Goal: Task Accomplishment & Management: Use online tool/utility

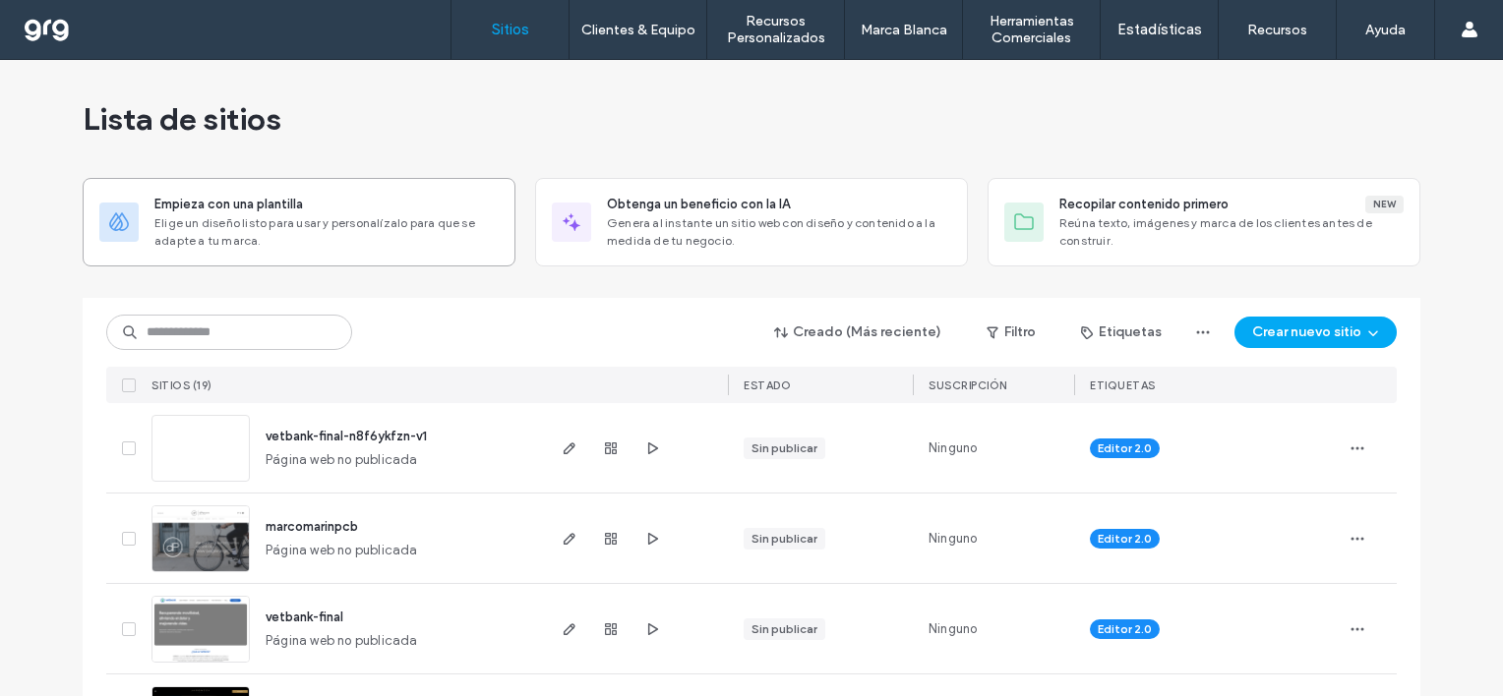
click at [334, 222] on span "Elige un diseño listo para usar y personalízalo para que se adapte a tu marca." at bounding box center [326, 231] width 344 height 35
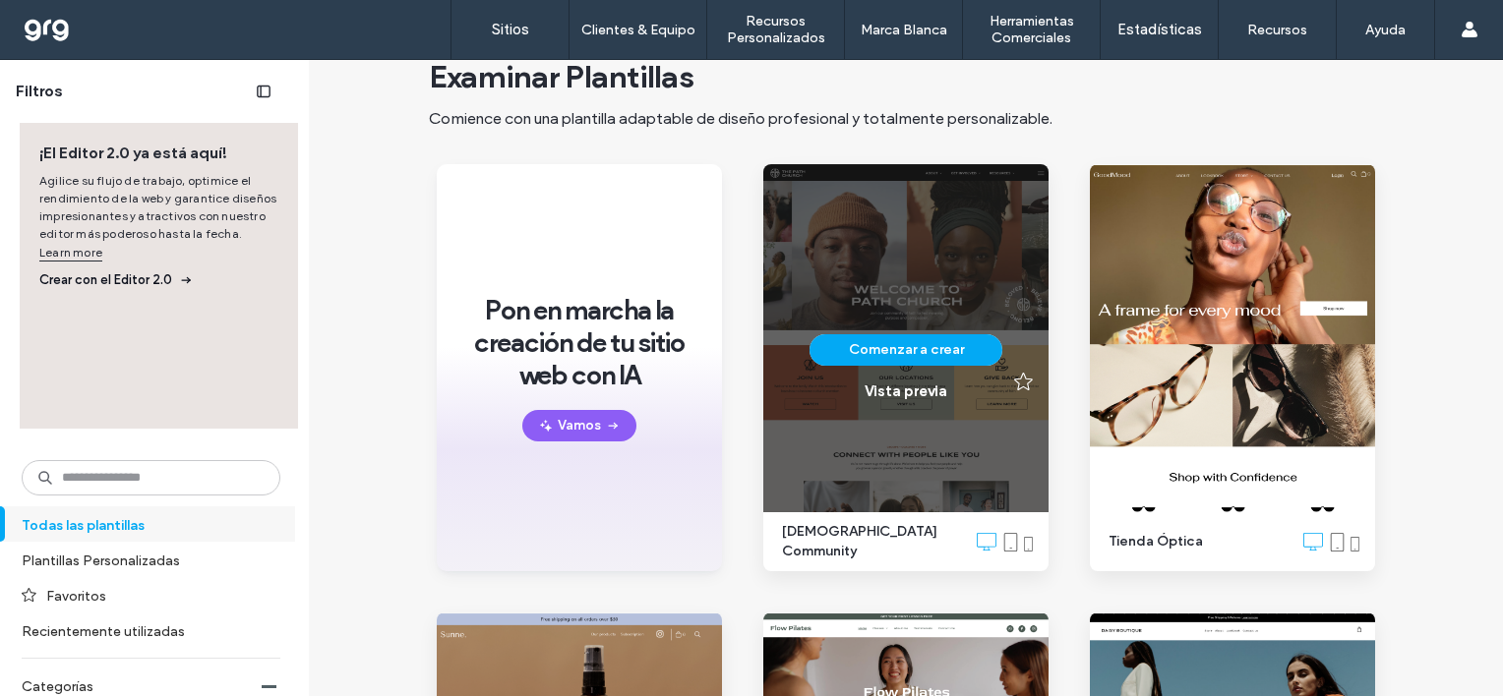
scroll to position [98, 0]
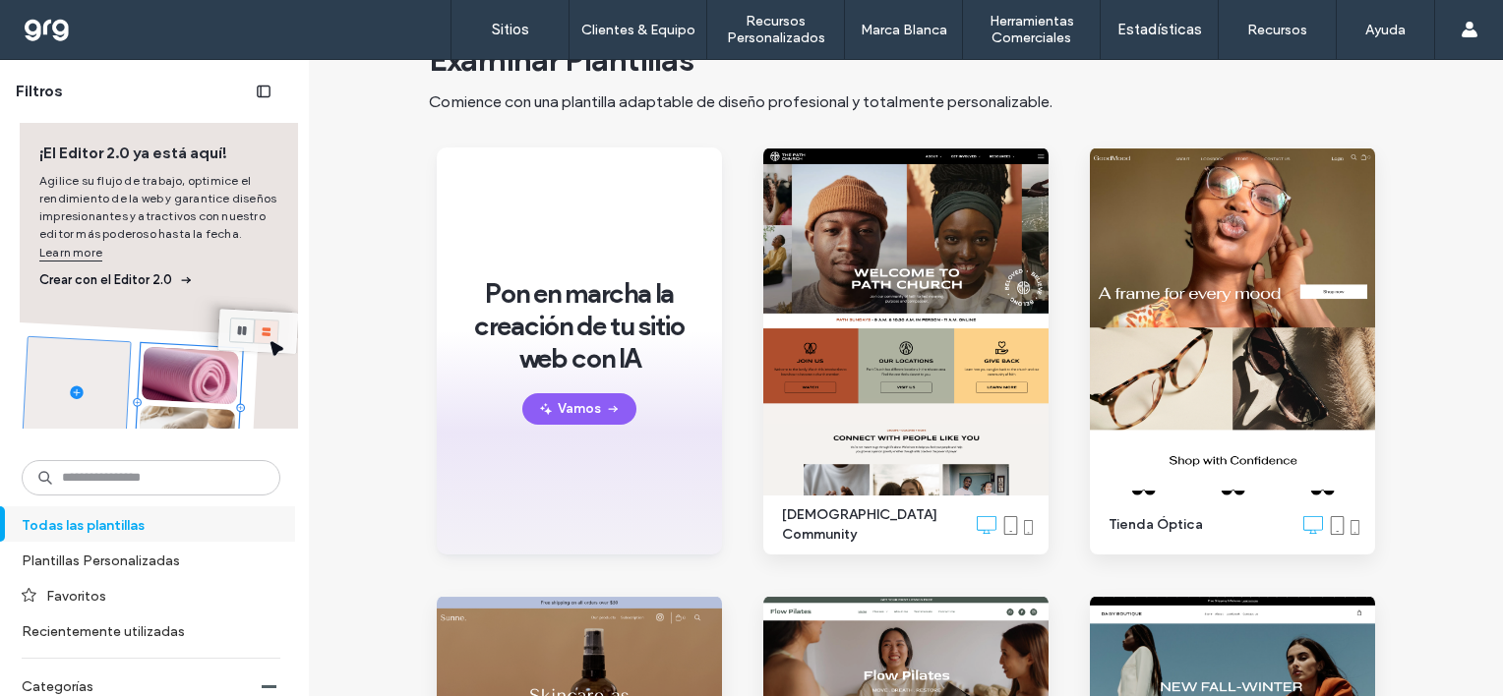
click at [115, 279] on span "Crear con el Editor 2.0" at bounding box center [158, 280] width 239 height 20
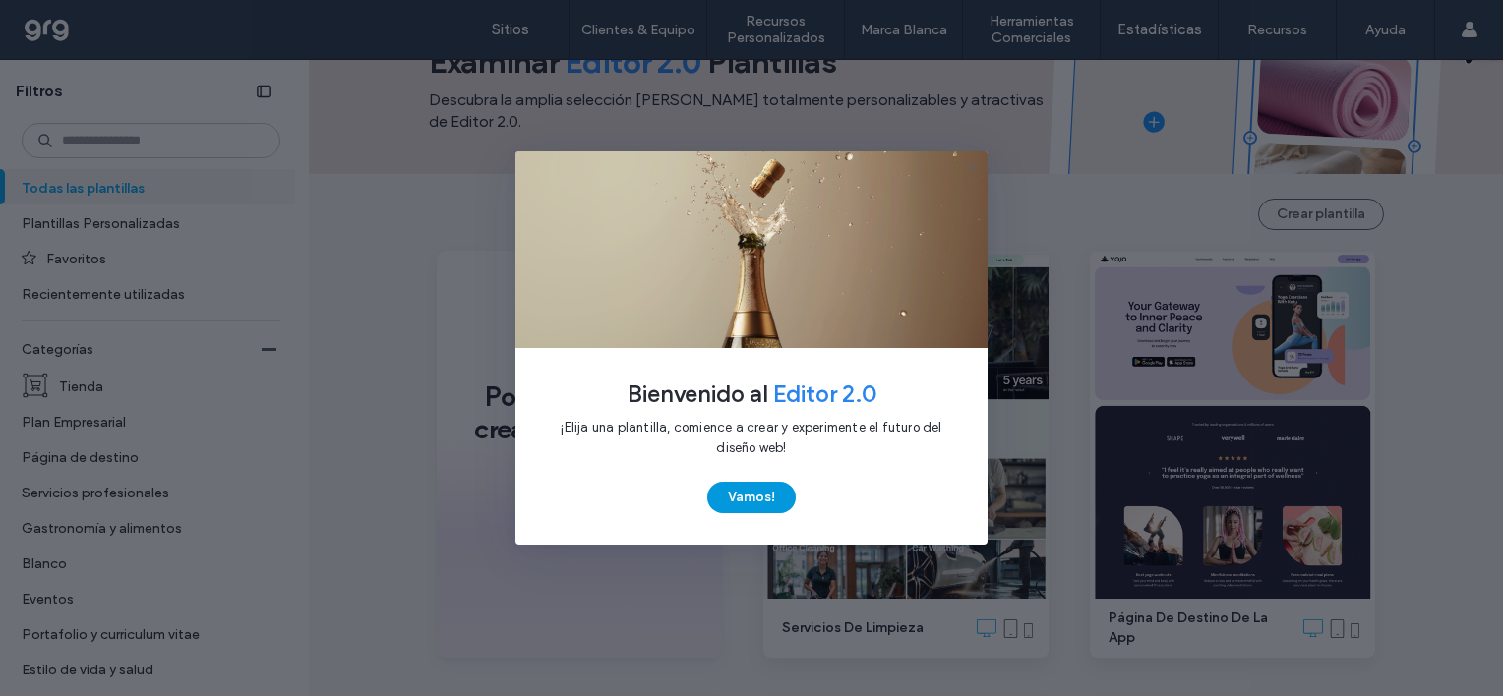
click at [751, 491] on button "Vamos!" at bounding box center [751, 497] width 89 height 31
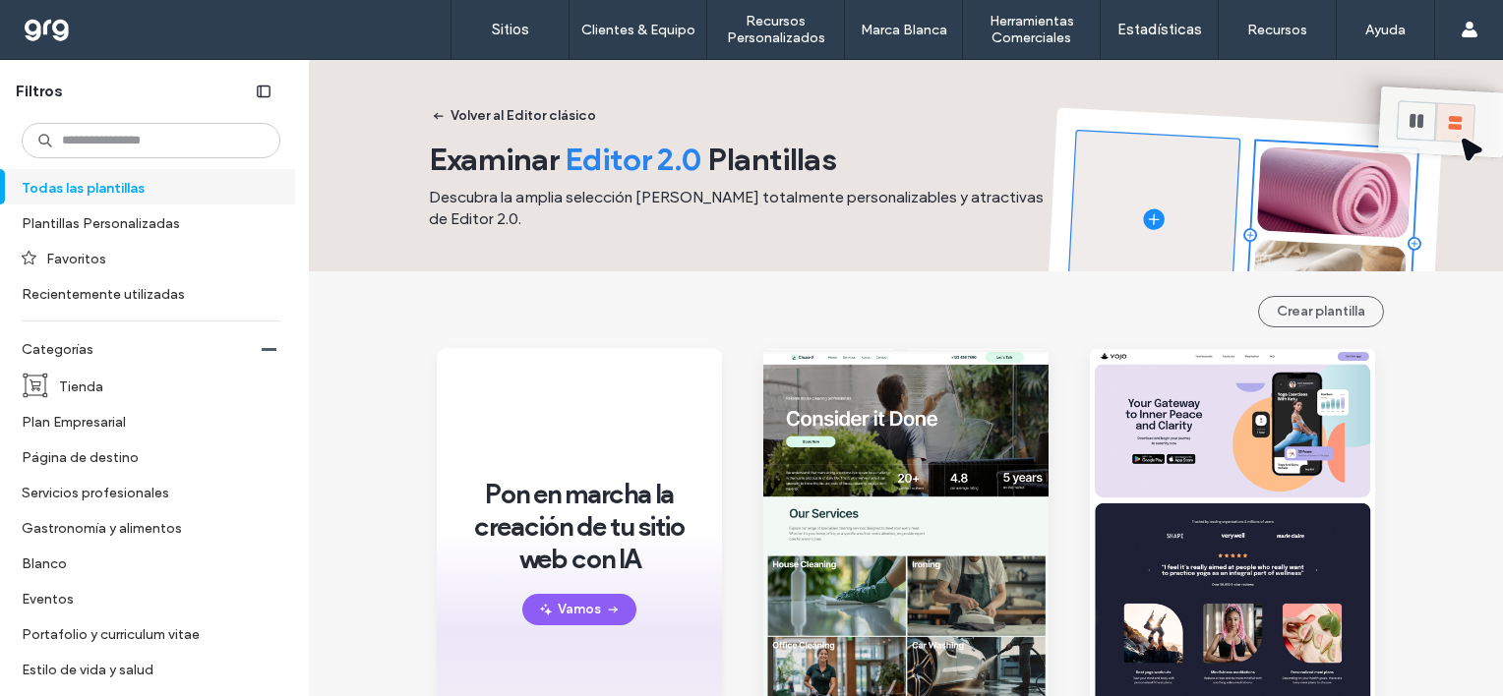
scroll to position [0, 0]
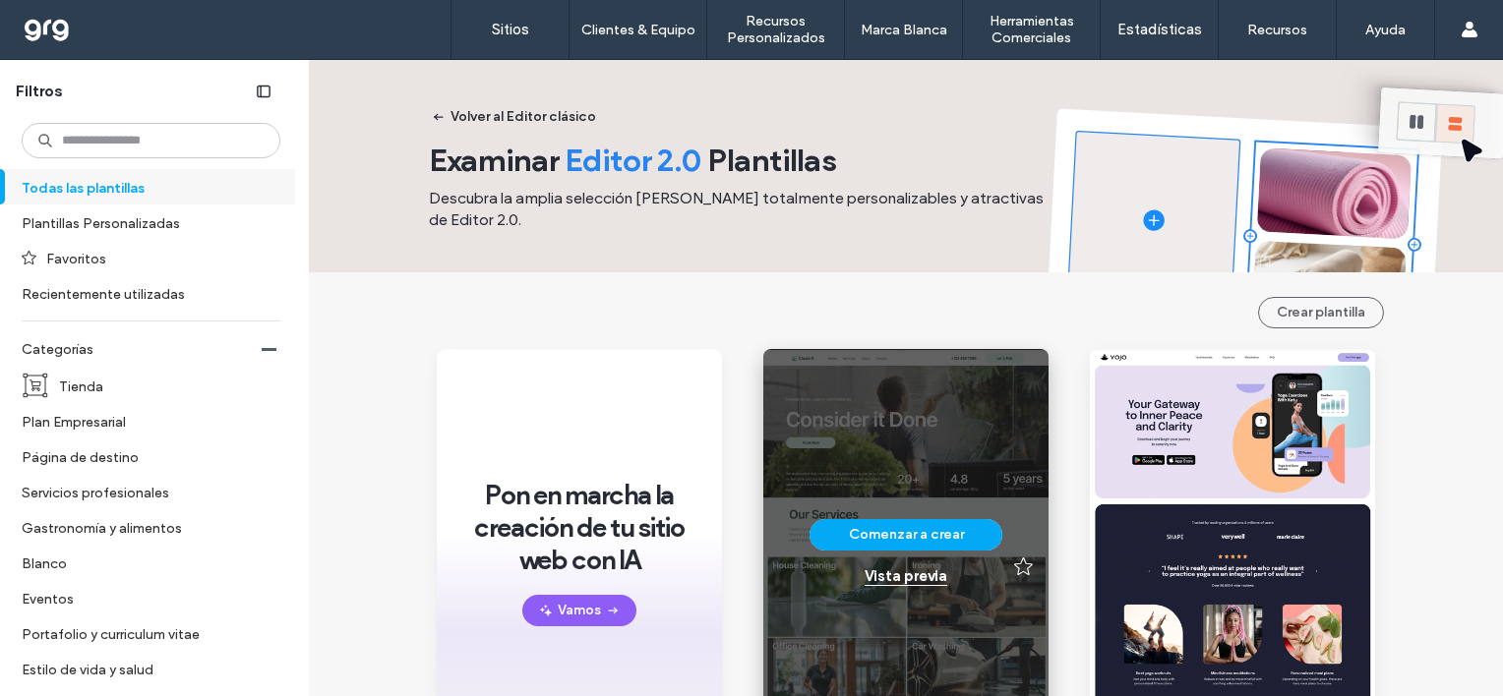
click at [914, 577] on div "Vista previa" at bounding box center [906, 577] width 83 height 18
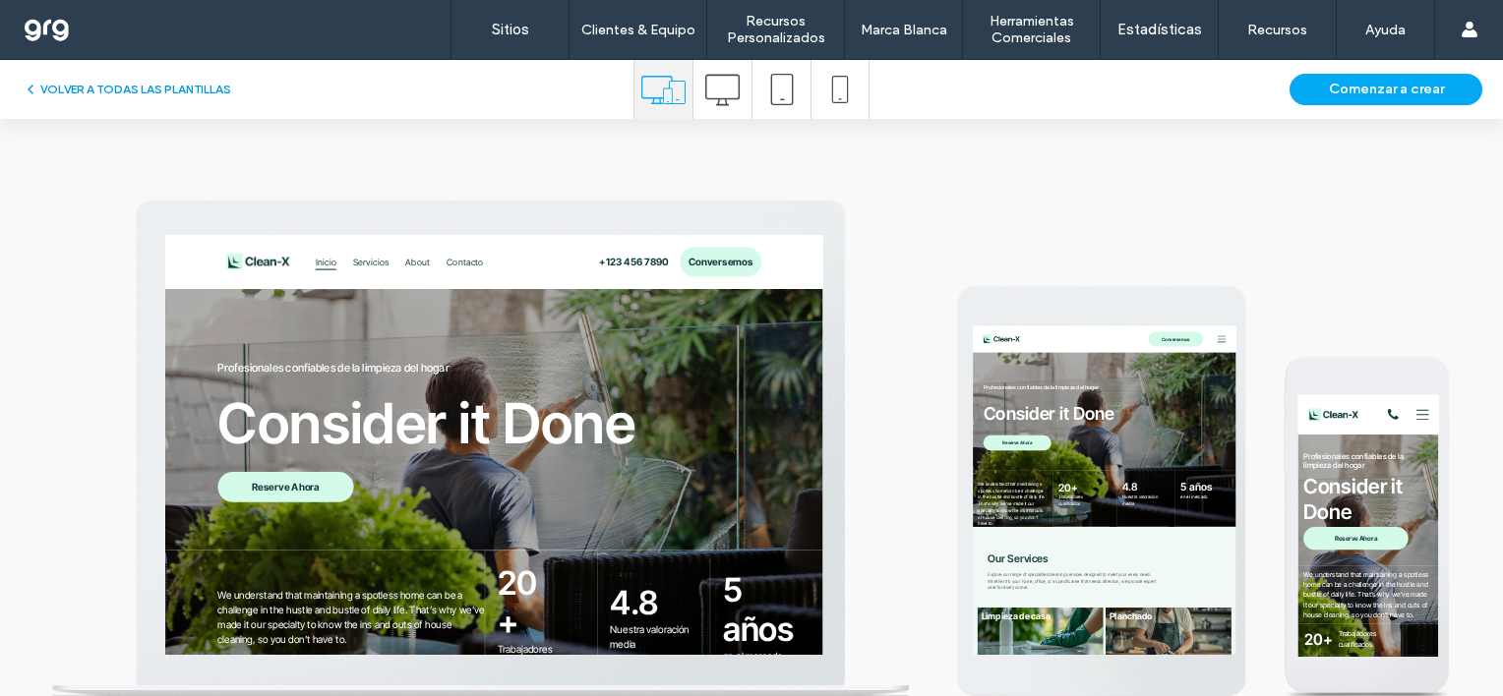
click at [153, 83] on button "VOLVER A TODAS LAS PLANTILLAS" at bounding box center [127, 90] width 209 height 24
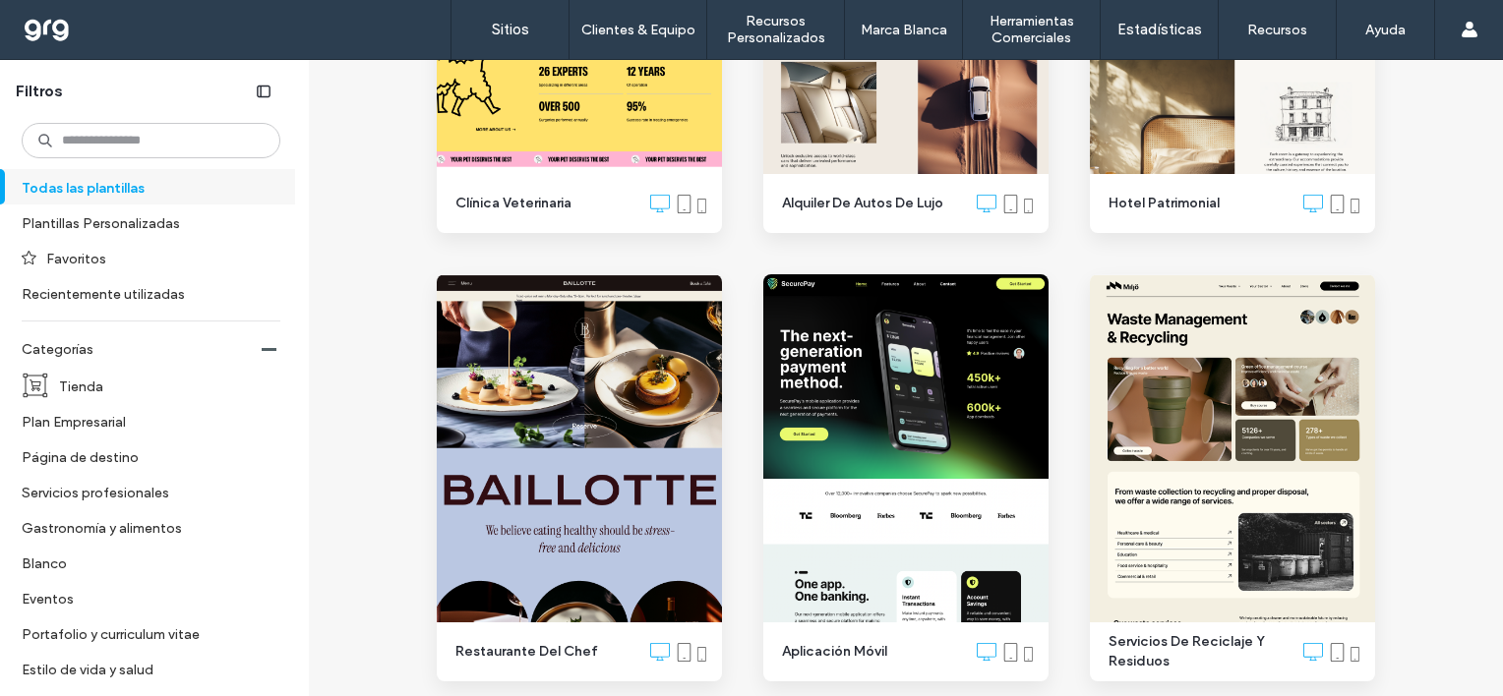
scroll to position [1967, 0]
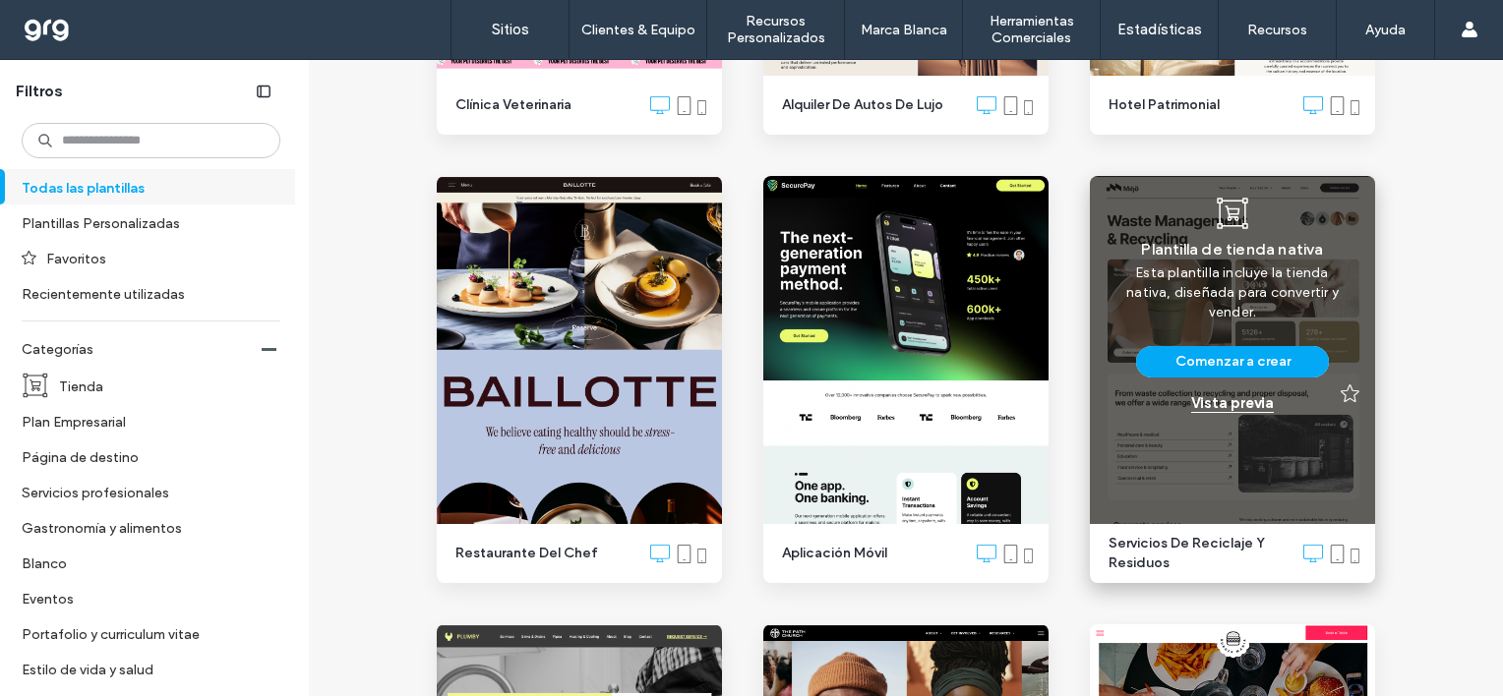
click at [1240, 405] on div "Vista previa" at bounding box center [1232, 403] width 83 height 18
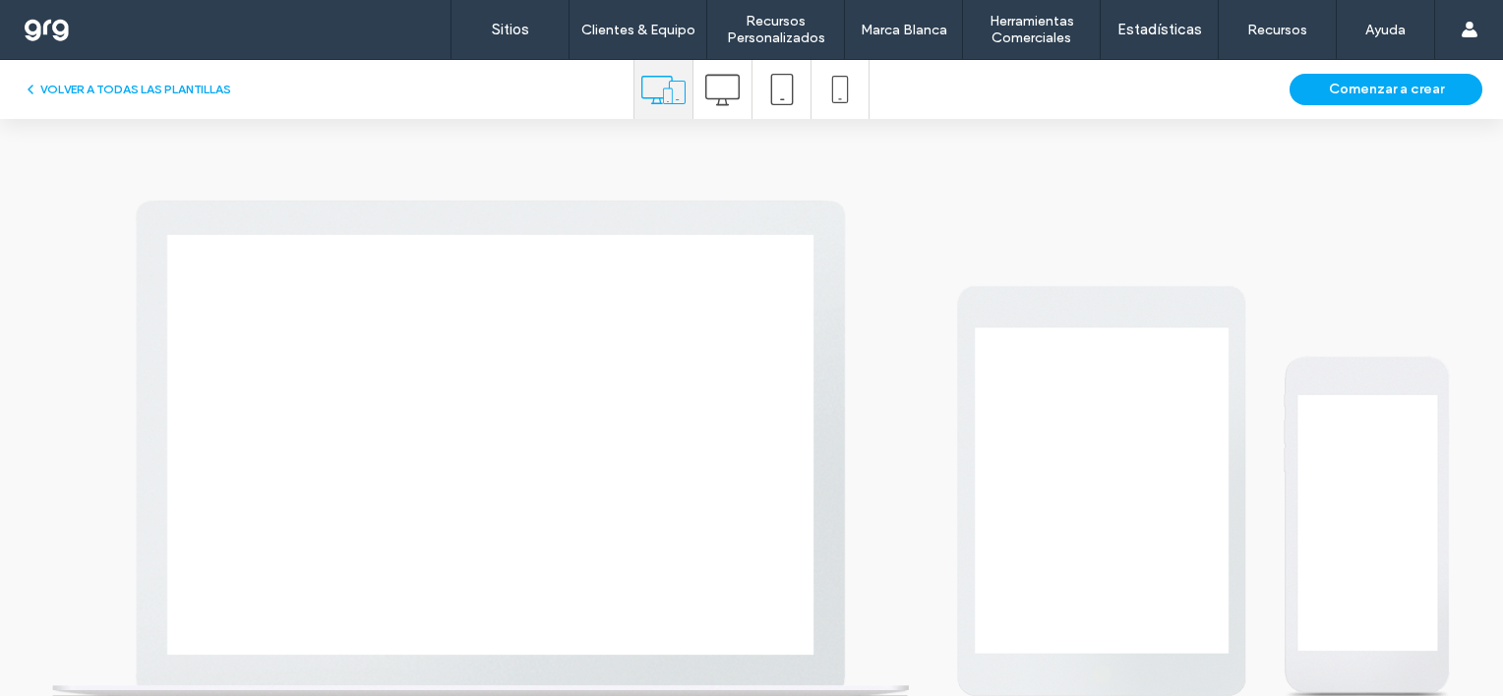
click at [708, 94] on icon at bounding box center [722, 90] width 34 height 34
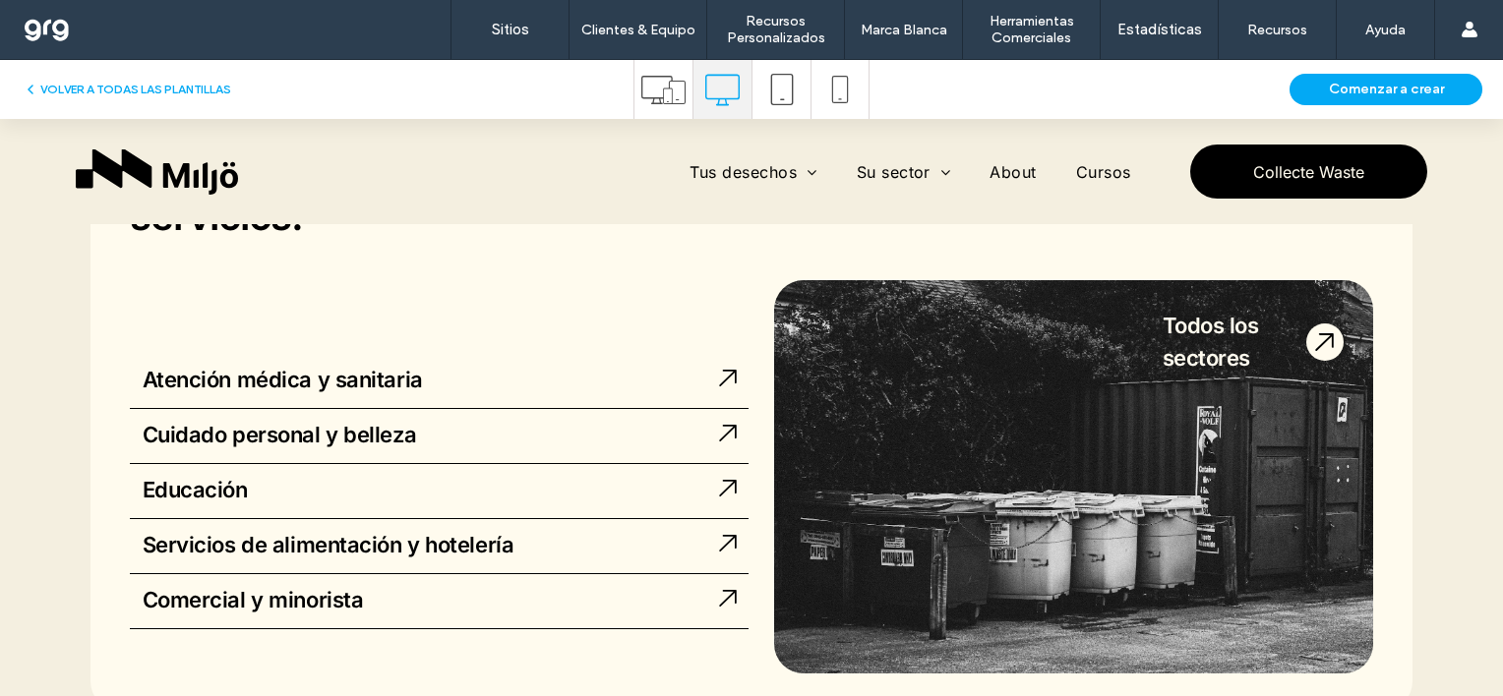
scroll to position [0, 0]
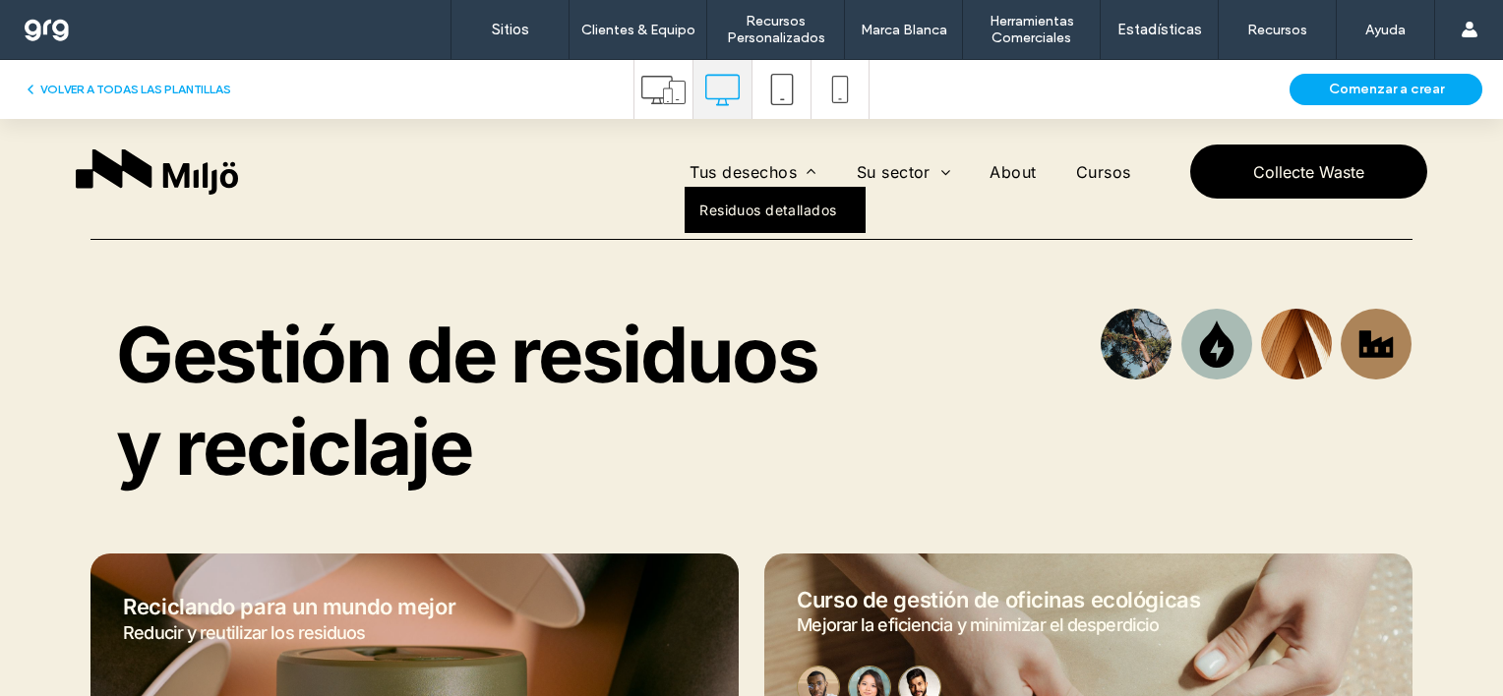
click at [740, 217] on link "Residuos detallados" at bounding box center [775, 210] width 181 height 46
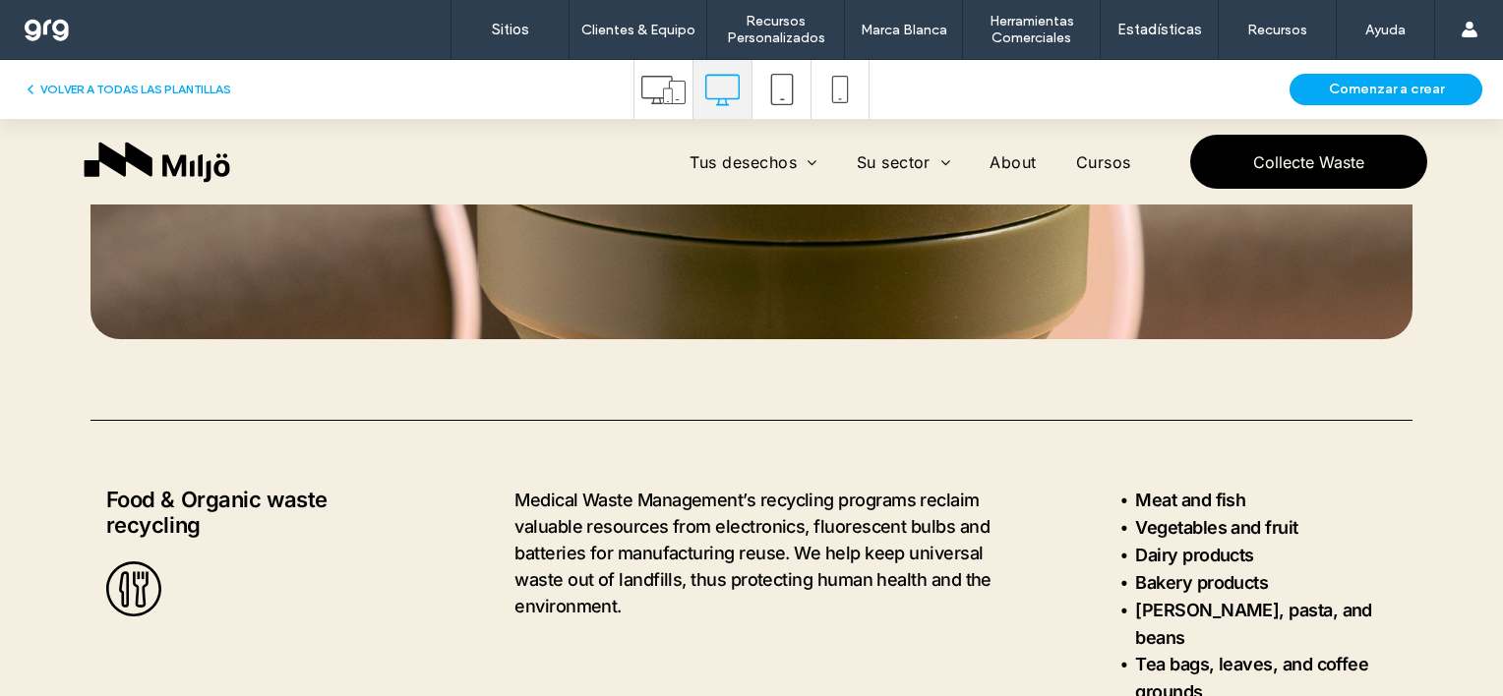
scroll to position [669, 0]
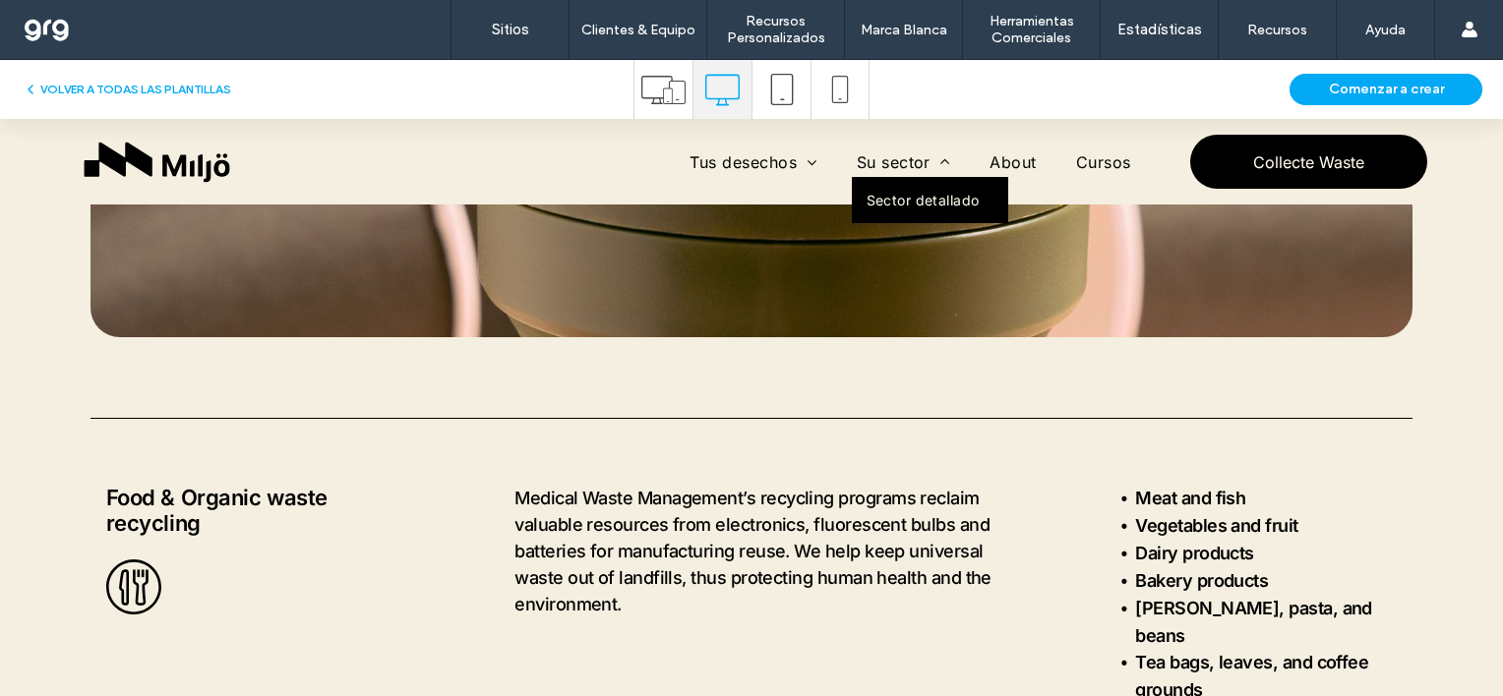
click at [929, 199] on span "Sector detallado" at bounding box center [923, 200] width 113 height 17
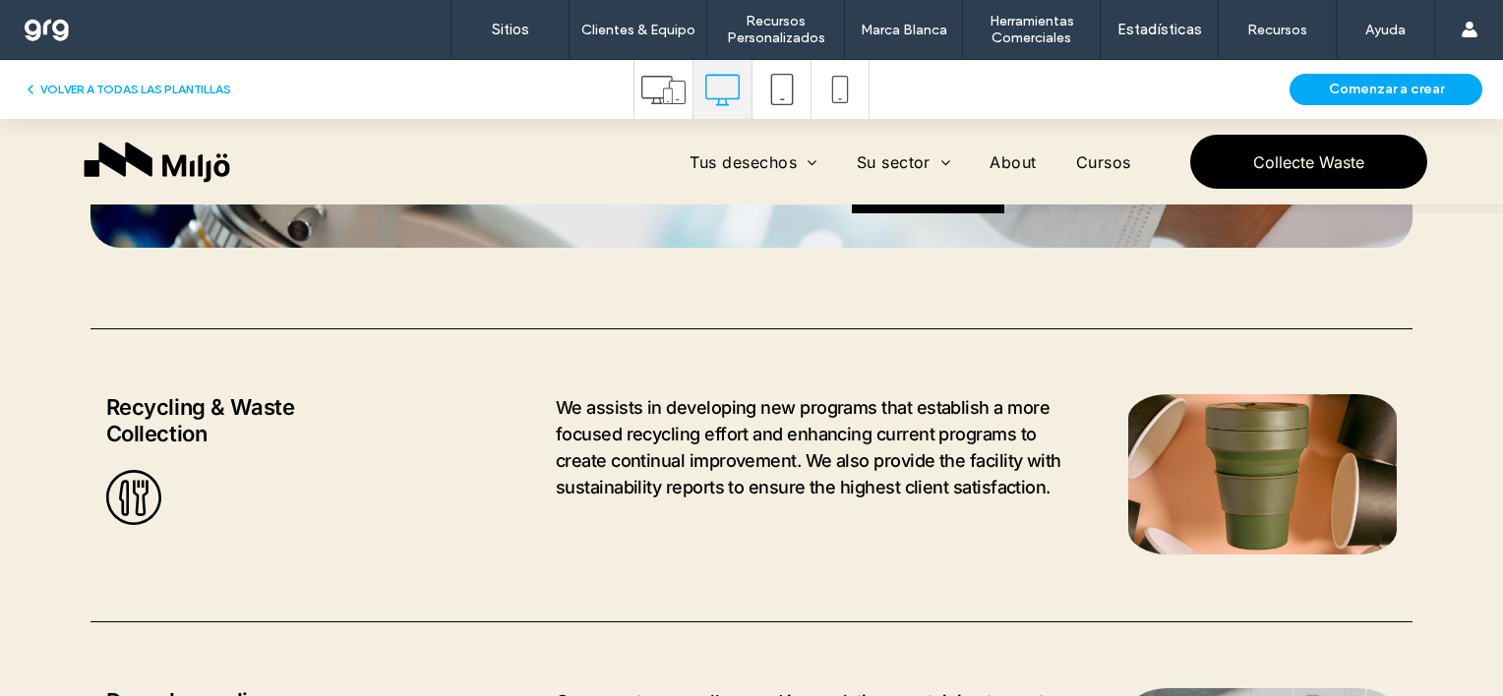
scroll to position [866, 0]
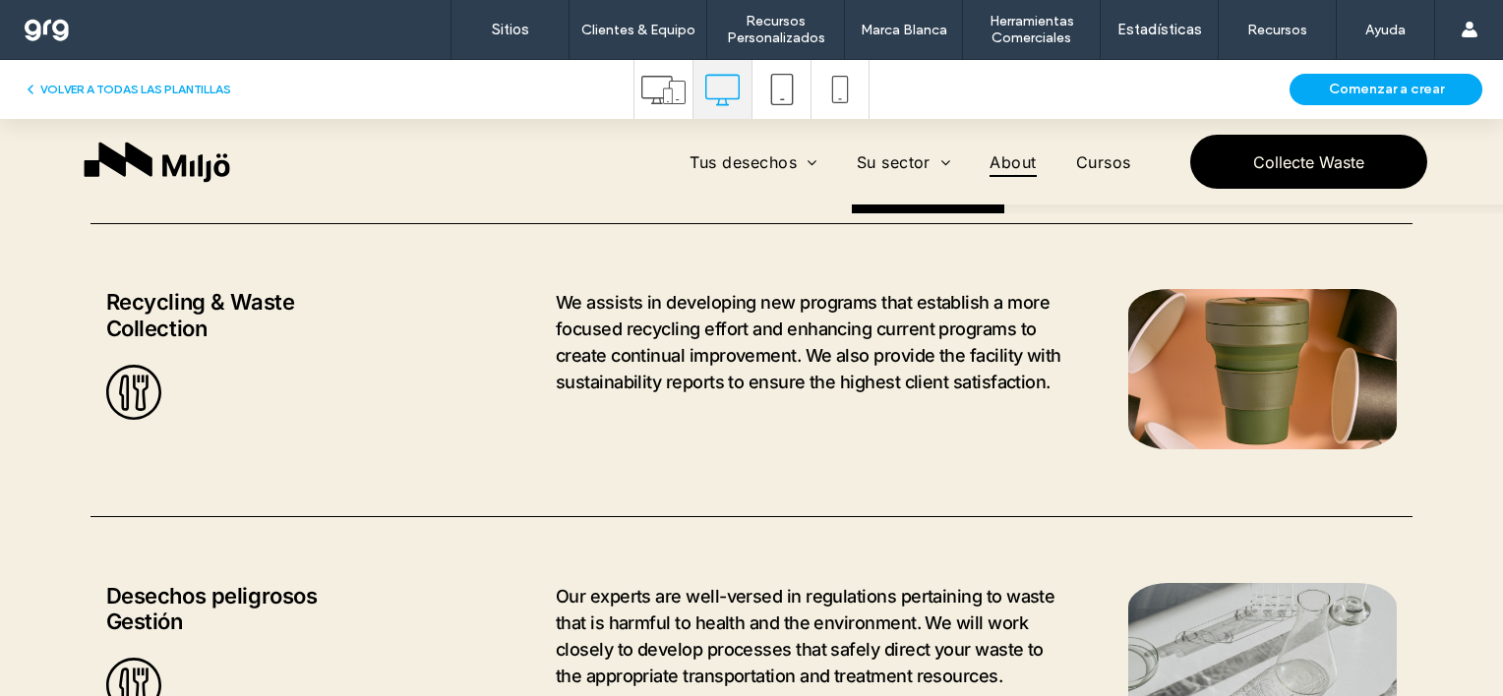
click at [991, 163] on span "About" at bounding box center [1013, 162] width 46 height 30
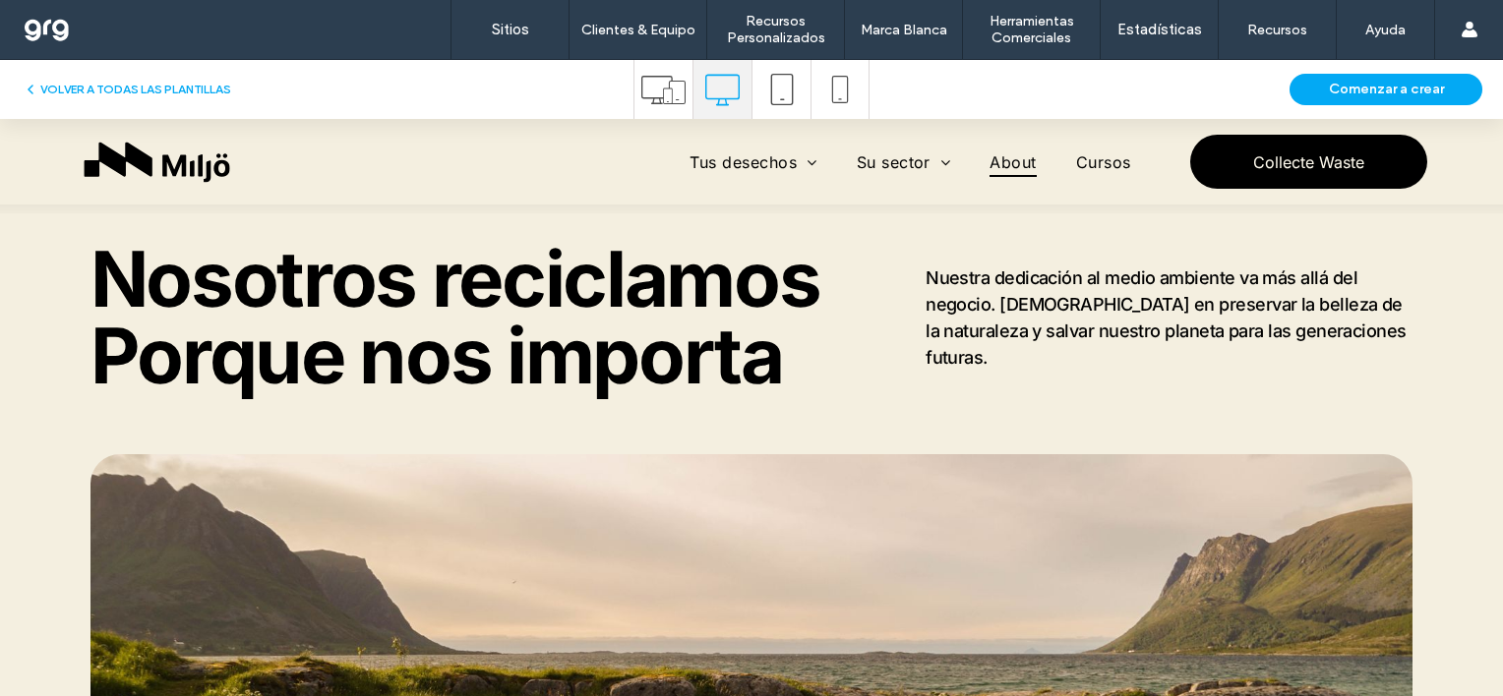
scroll to position [0, 0]
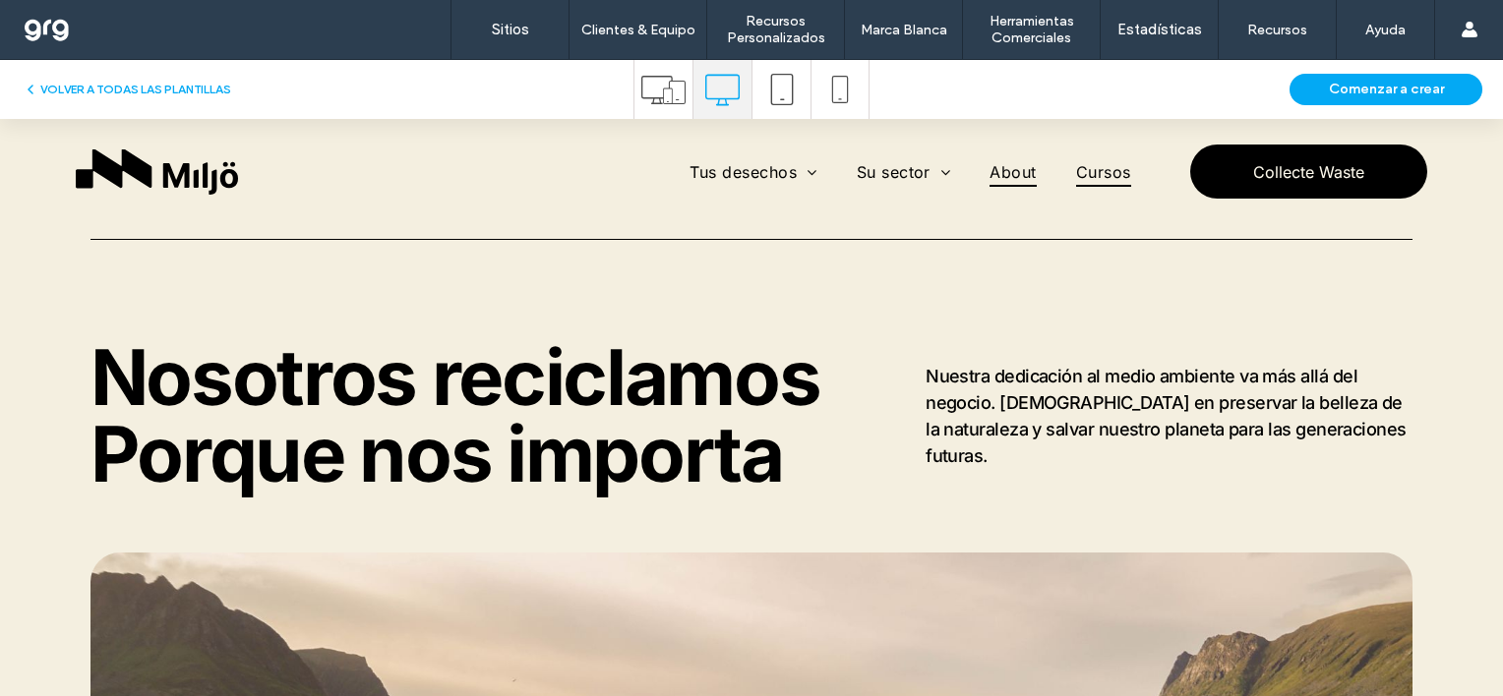
click at [1099, 173] on span "Cursos" at bounding box center [1103, 171] width 55 height 30
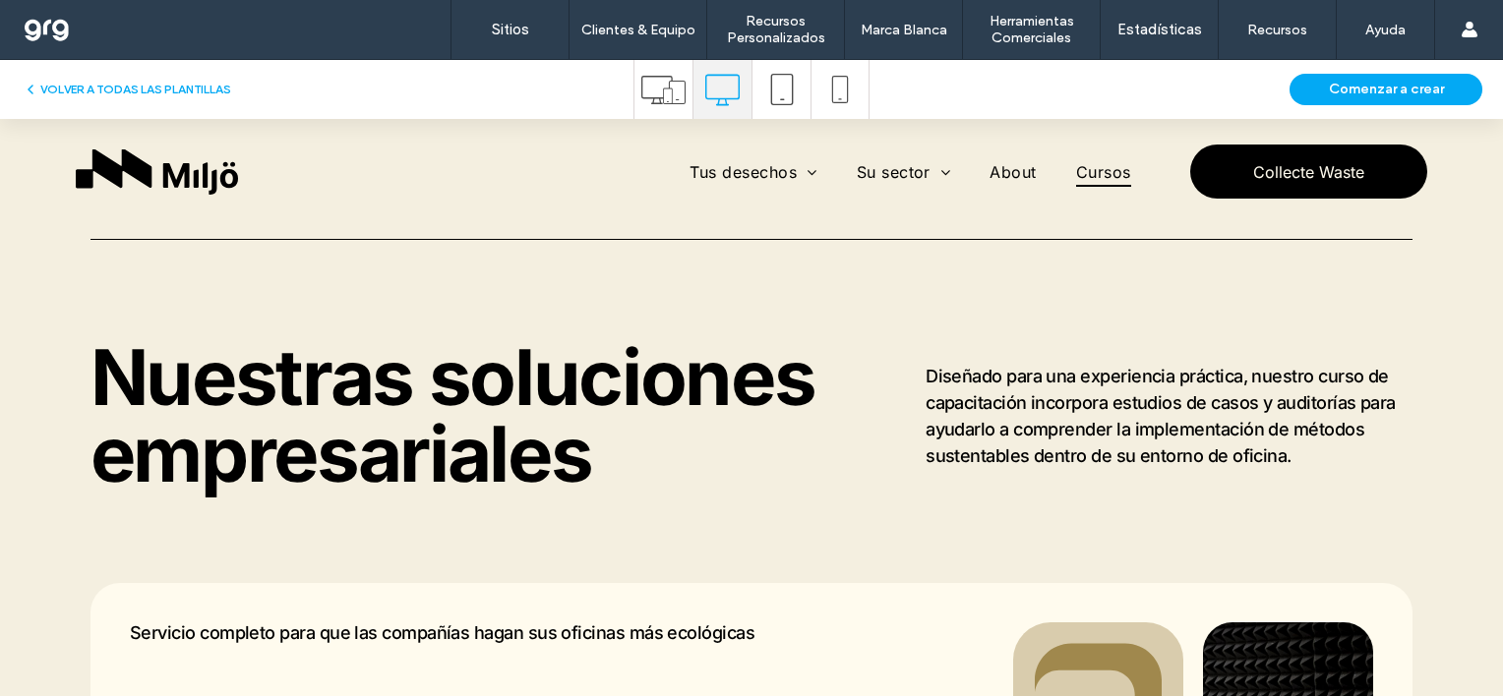
click at [87, 76] on div "VOLVER A TODAS LAS PLANTILLAS Comenzar a crear" at bounding box center [751, 89] width 1503 height 59
click at [89, 88] on button "VOLVER A TODAS LAS PLANTILLAS" at bounding box center [127, 90] width 209 height 24
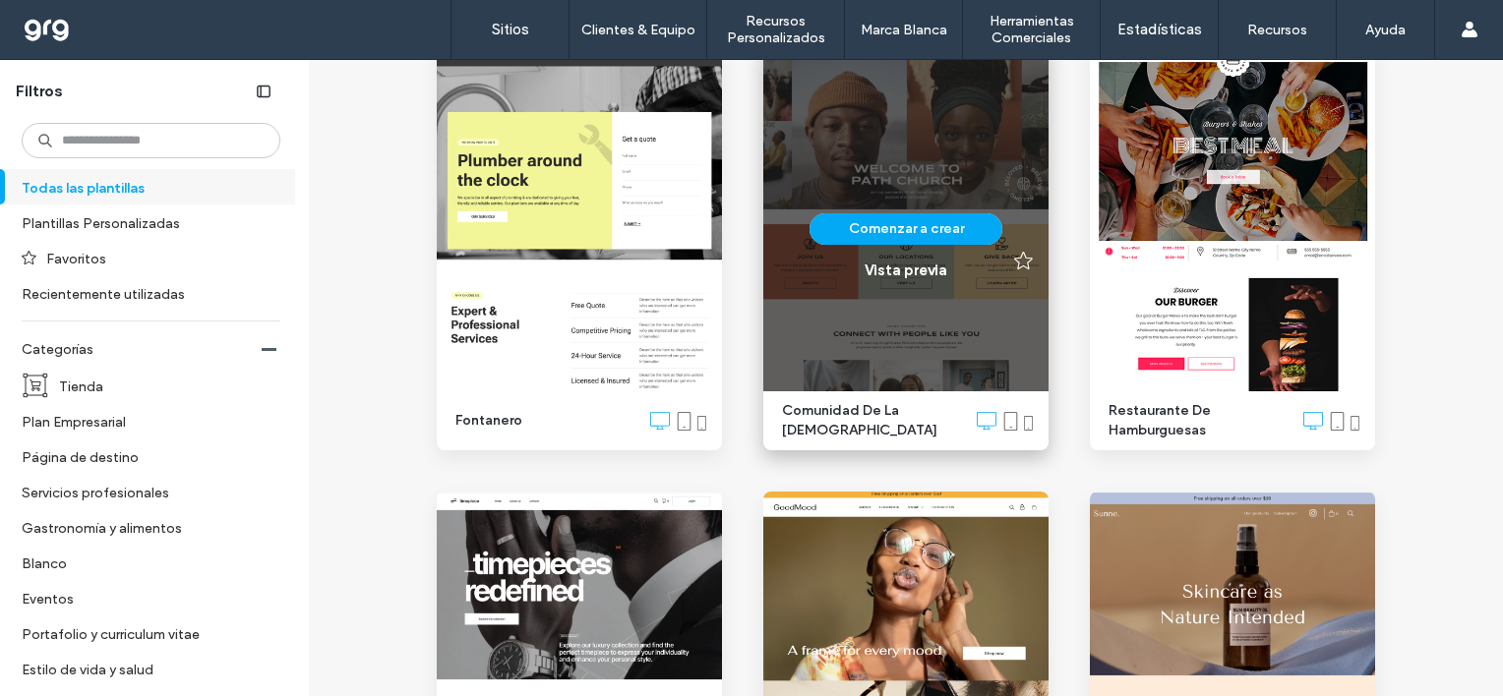
scroll to position [2361, 0]
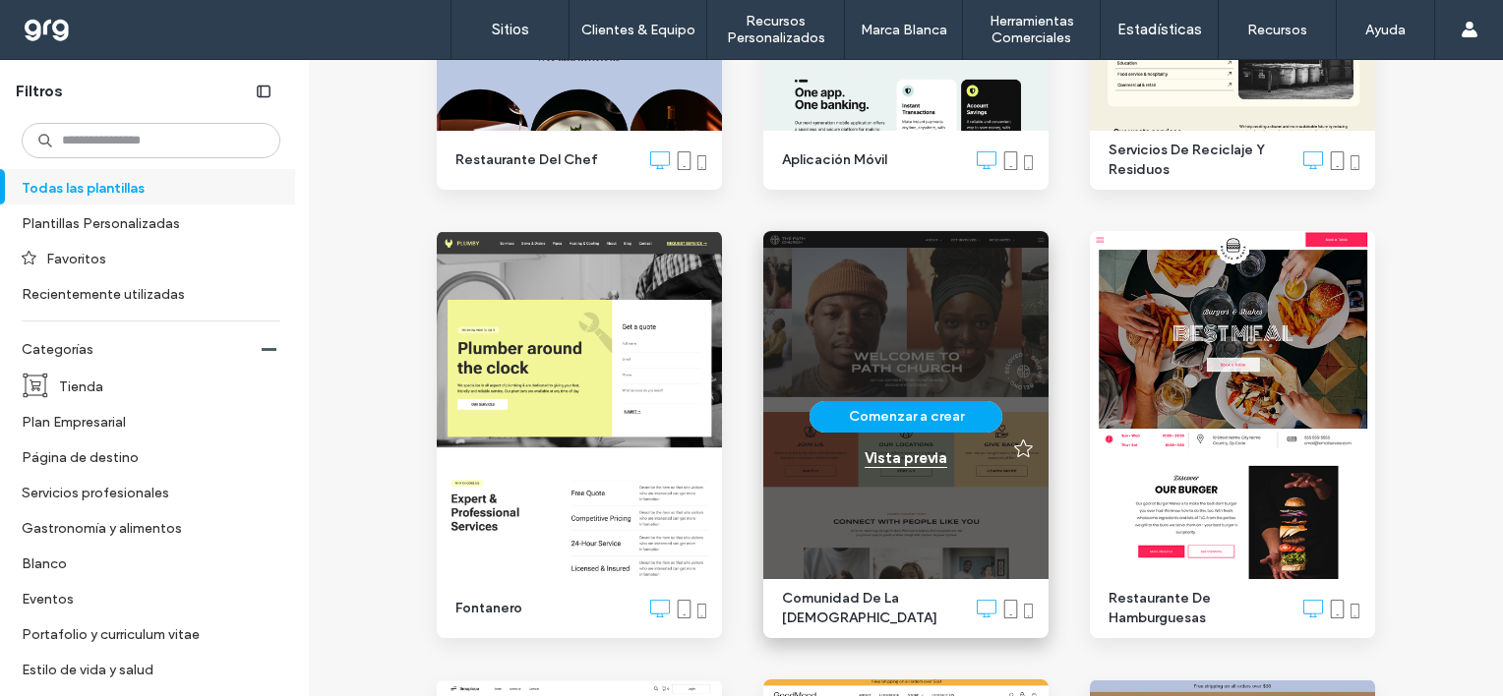
click at [901, 453] on div "Vista previa" at bounding box center [906, 459] width 83 height 18
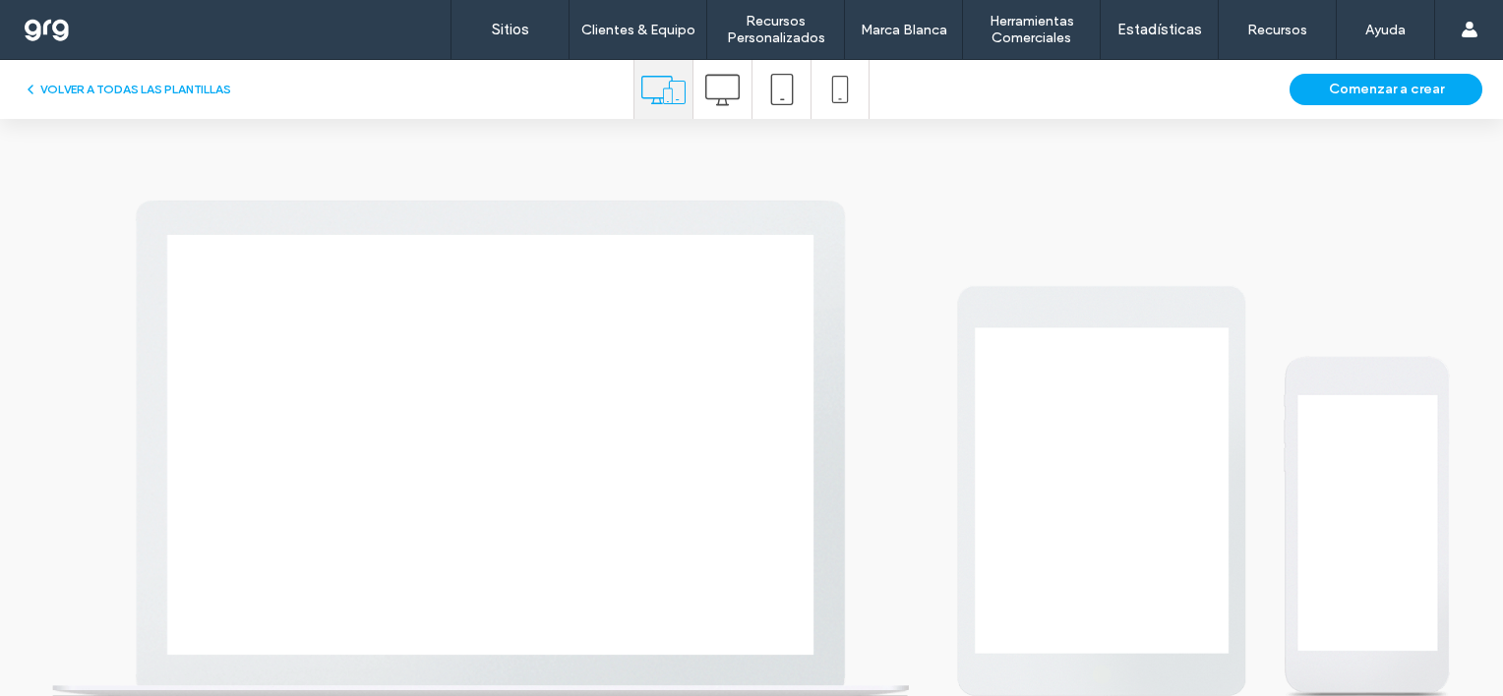
click at [719, 90] on icon at bounding box center [722, 90] width 34 height 34
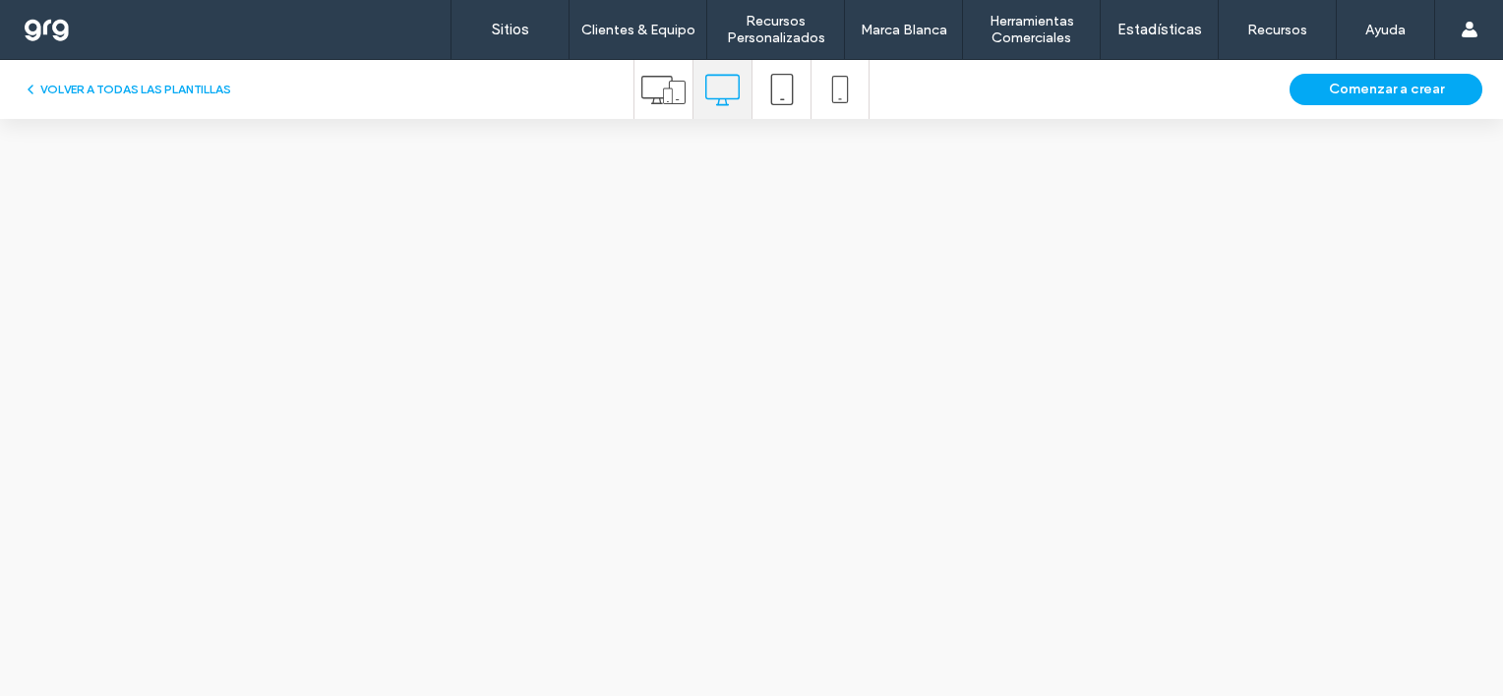
scroll to position [0, 0]
click at [664, 91] on icon at bounding box center [663, 90] width 44 height 44
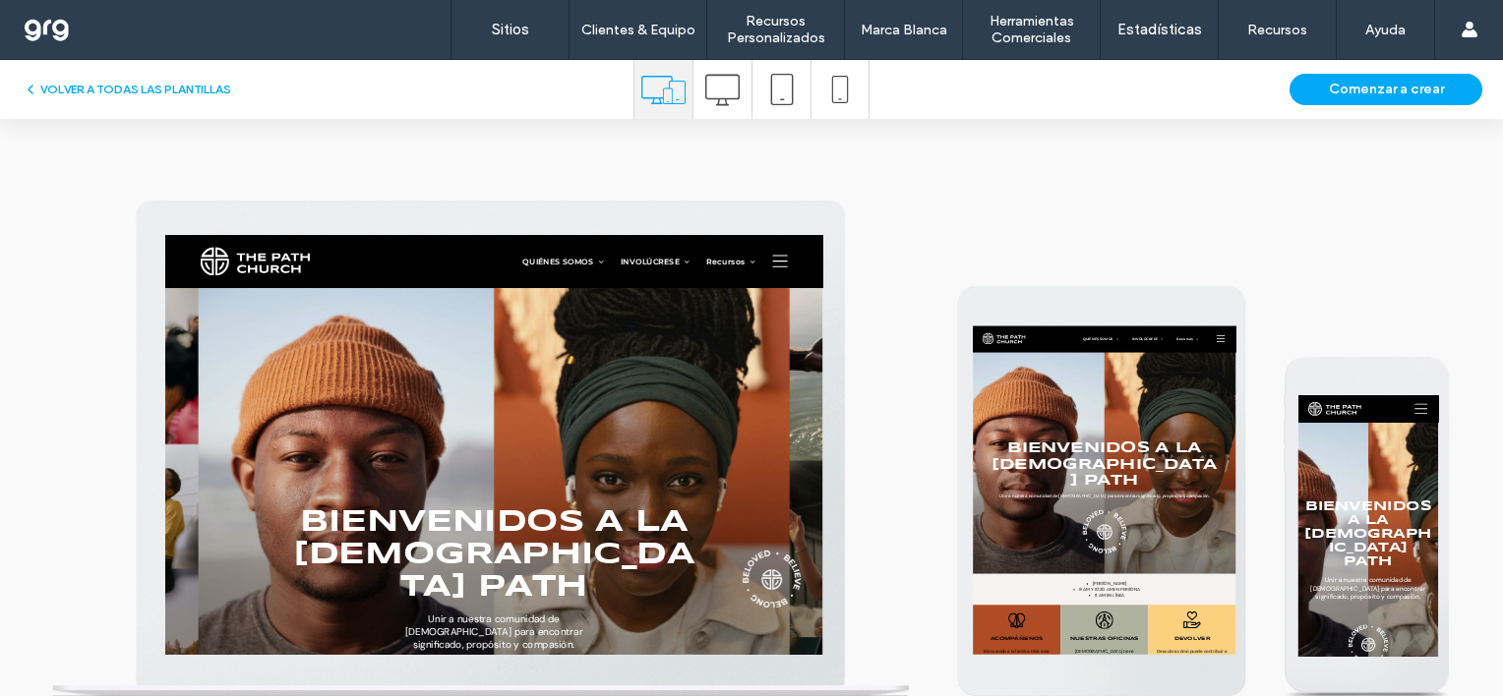
click at [716, 86] on icon at bounding box center [722, 90] width 34 height 34
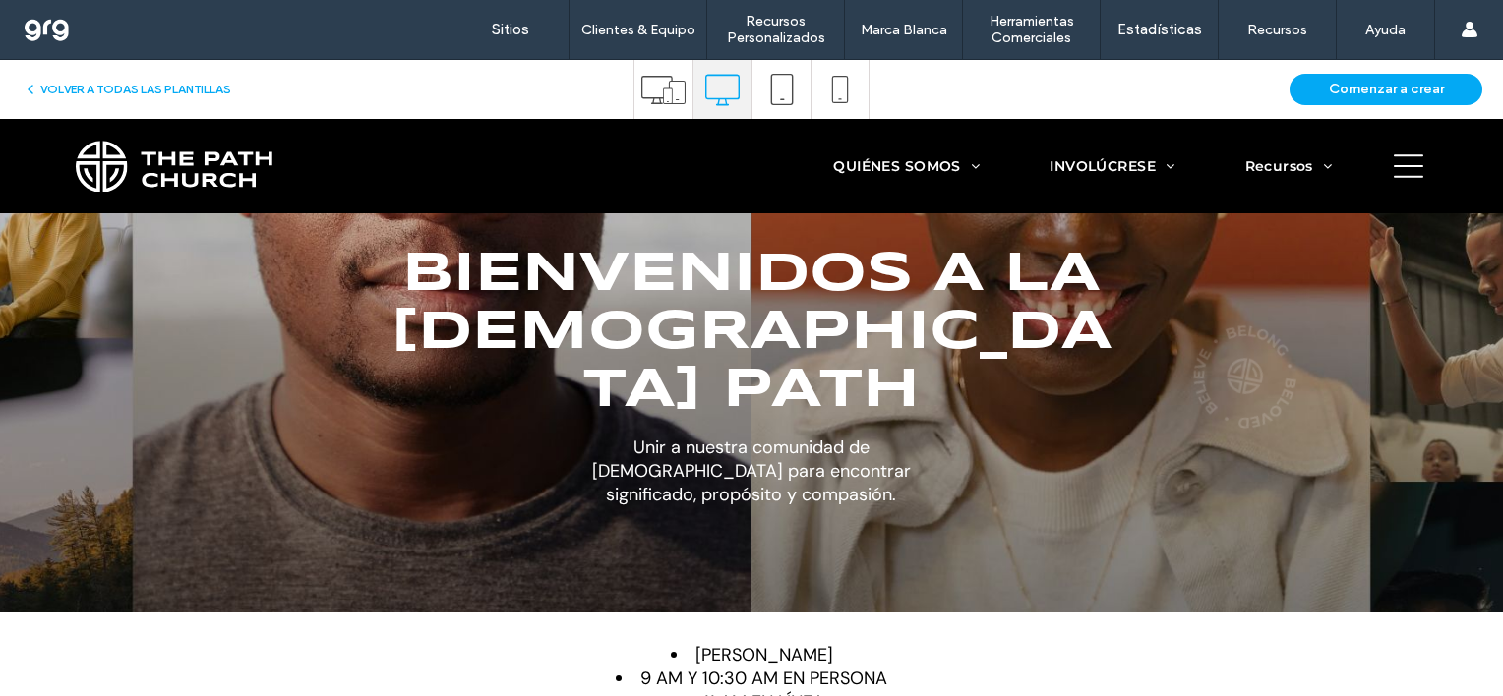
scroll to position [590, 0]
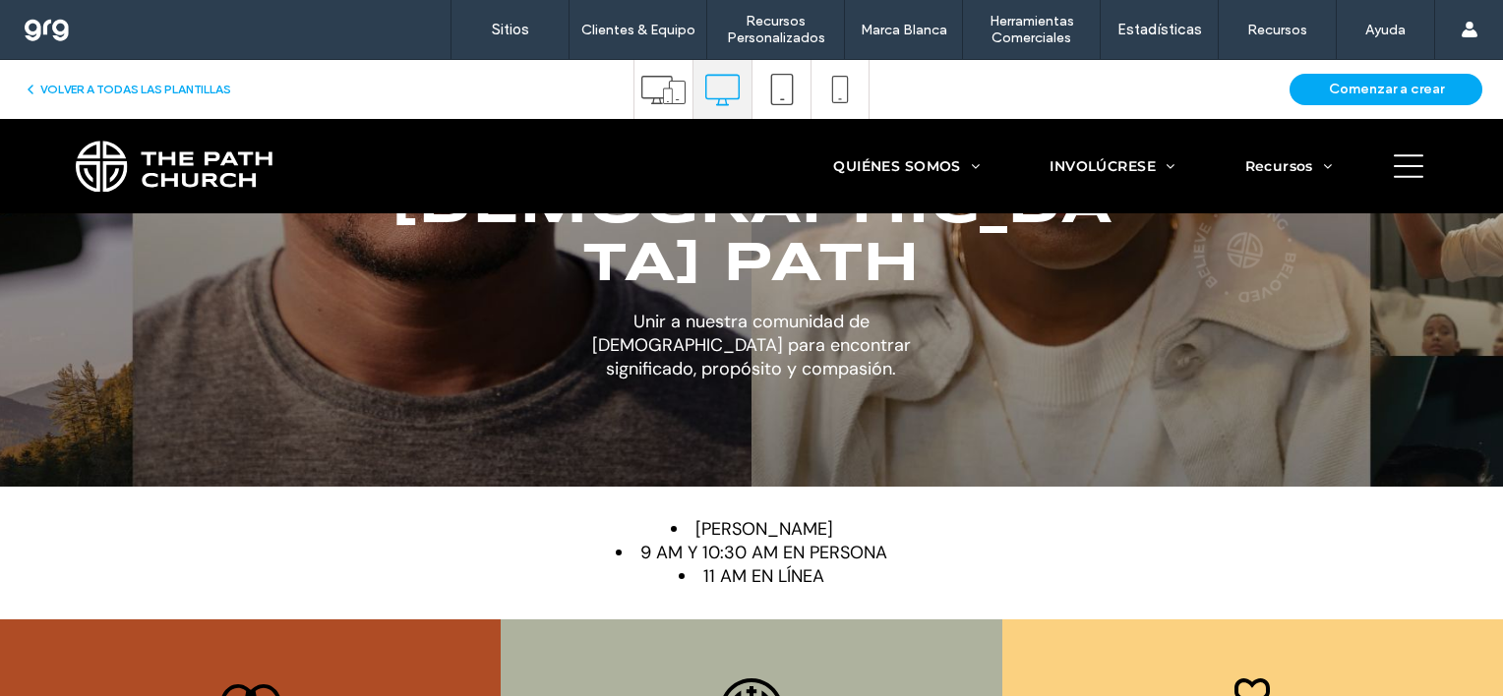
click at [1393, 175] on icon at bounding box center [1408, 166] width 37 height 30
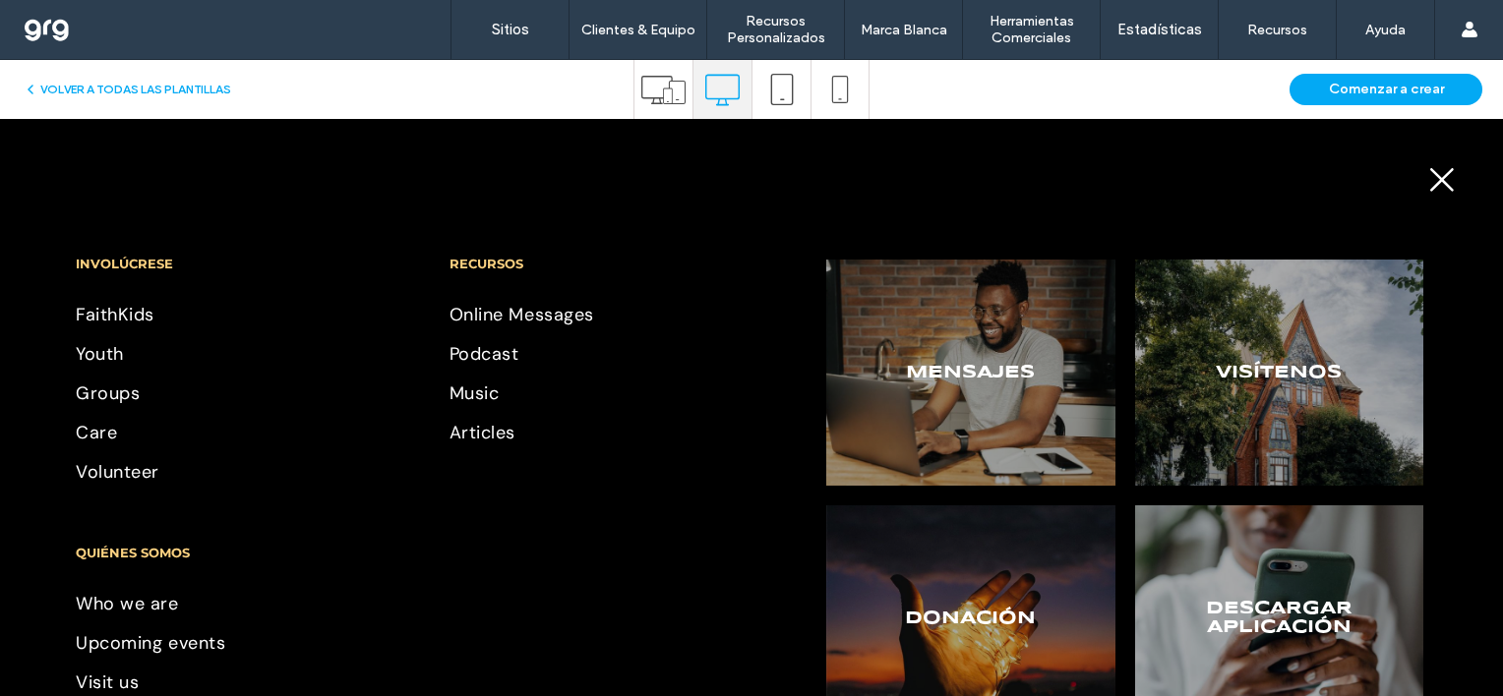
click at [1427, 179] on icon at bounding box center [1442, 180] width 30 height 30
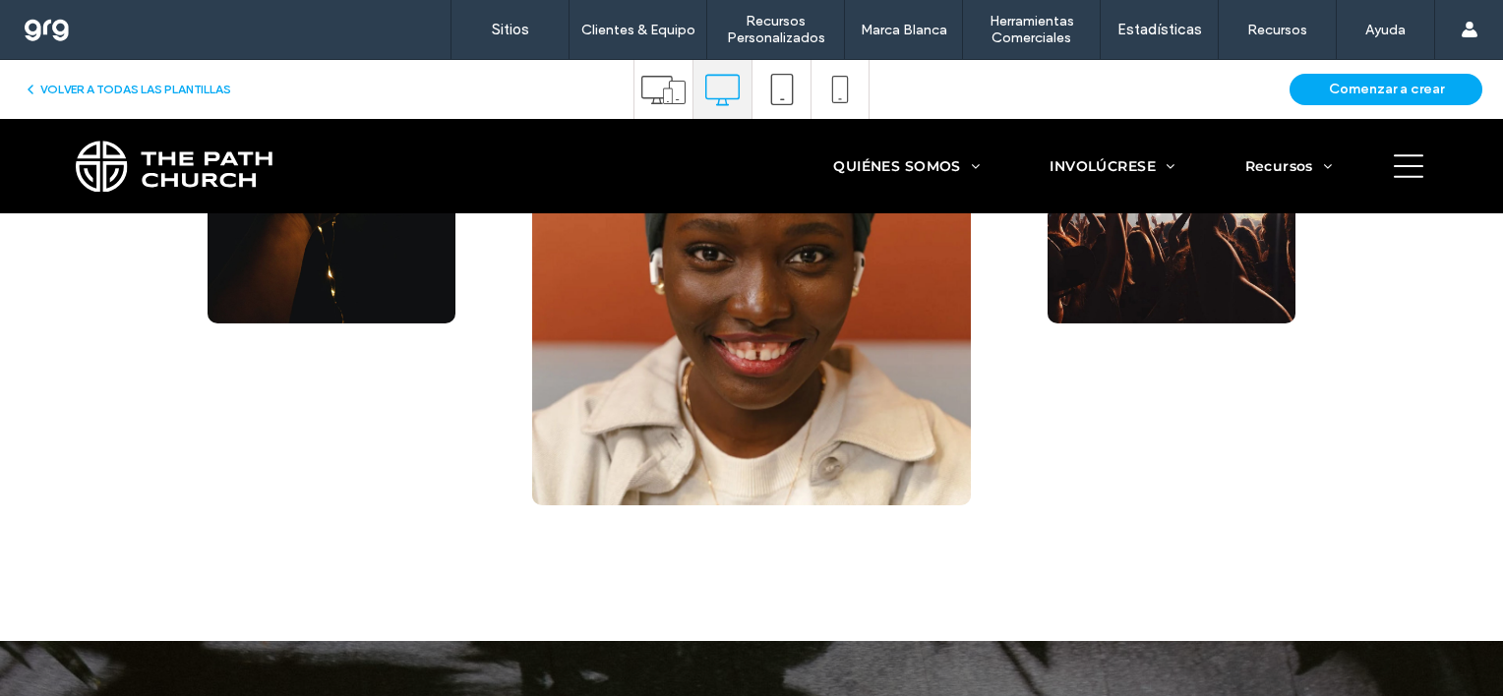
scroll to position [5016, 0]
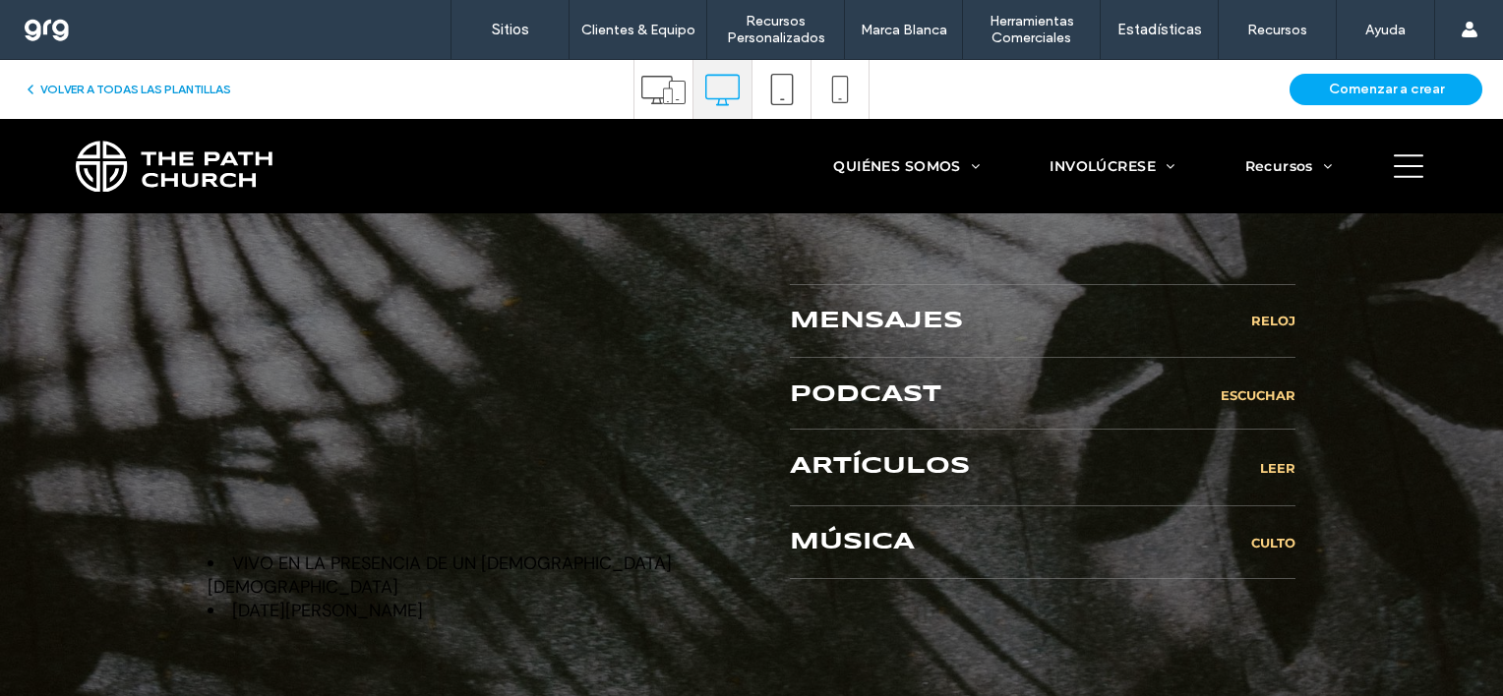
click at [138, 86] on button "VOLVER A TODAS LAS PLANTILLAS" at bounding box center [127, 90] width 209 height 24
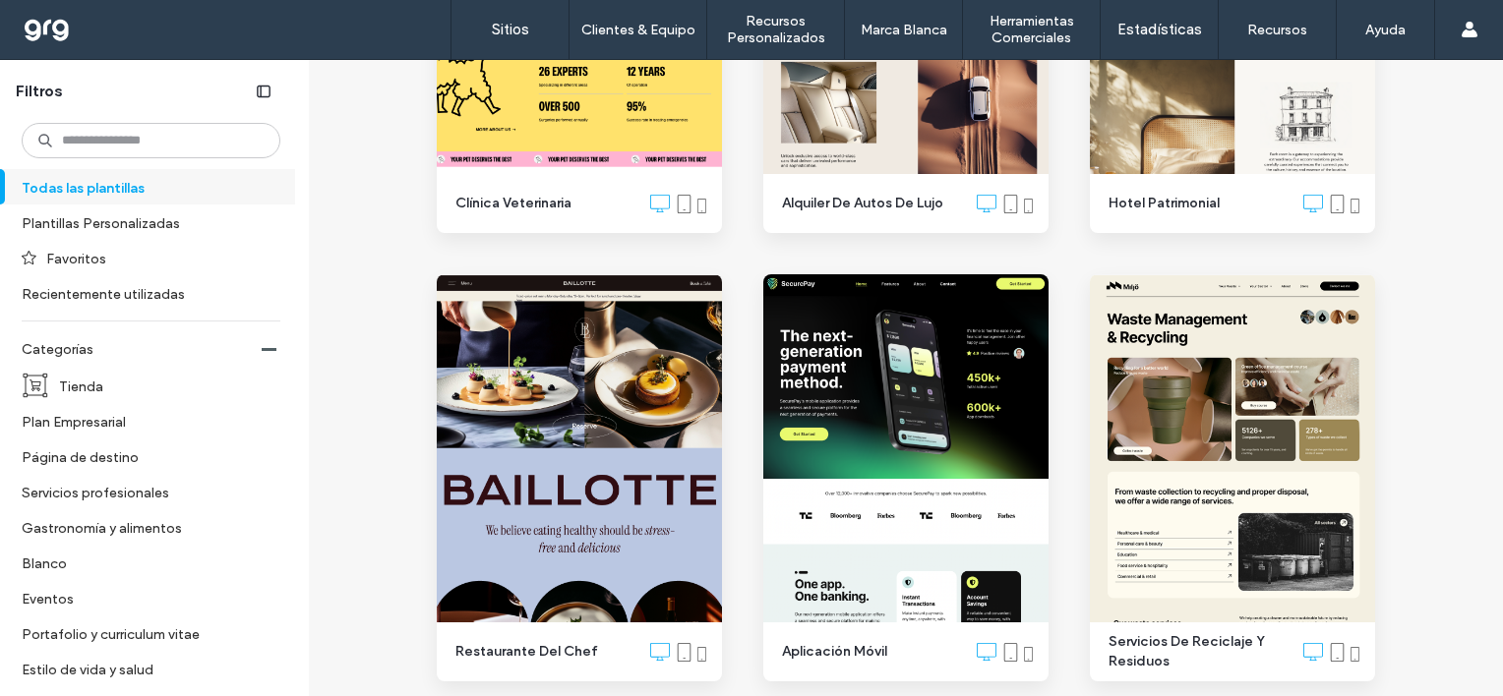
scroll to position [1967, 0]
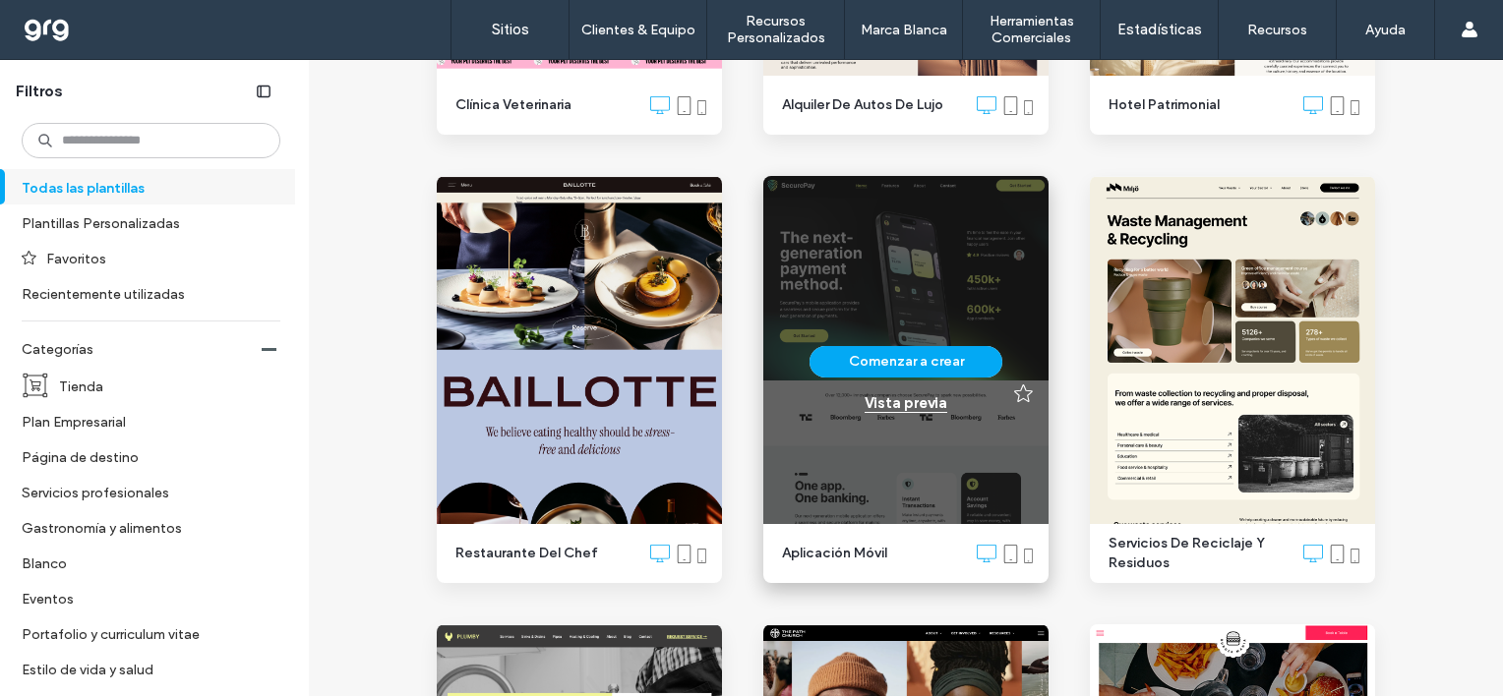
click at [919, 402] on div "Vista previa" at bounding box center [906, 403] width 83 height 18
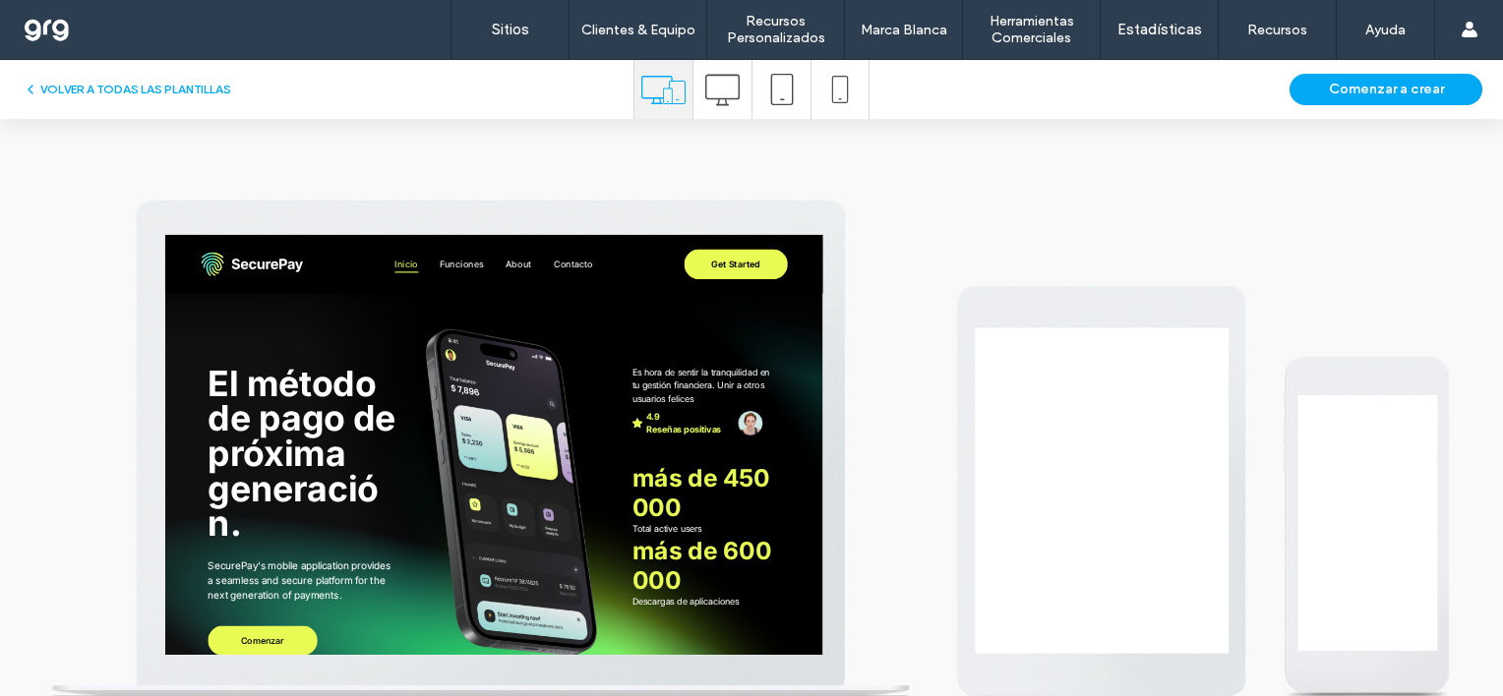
scroll to position [0, 0]
click at [705, 85] on icon at bounding box center [722, 90] width 34 height 34
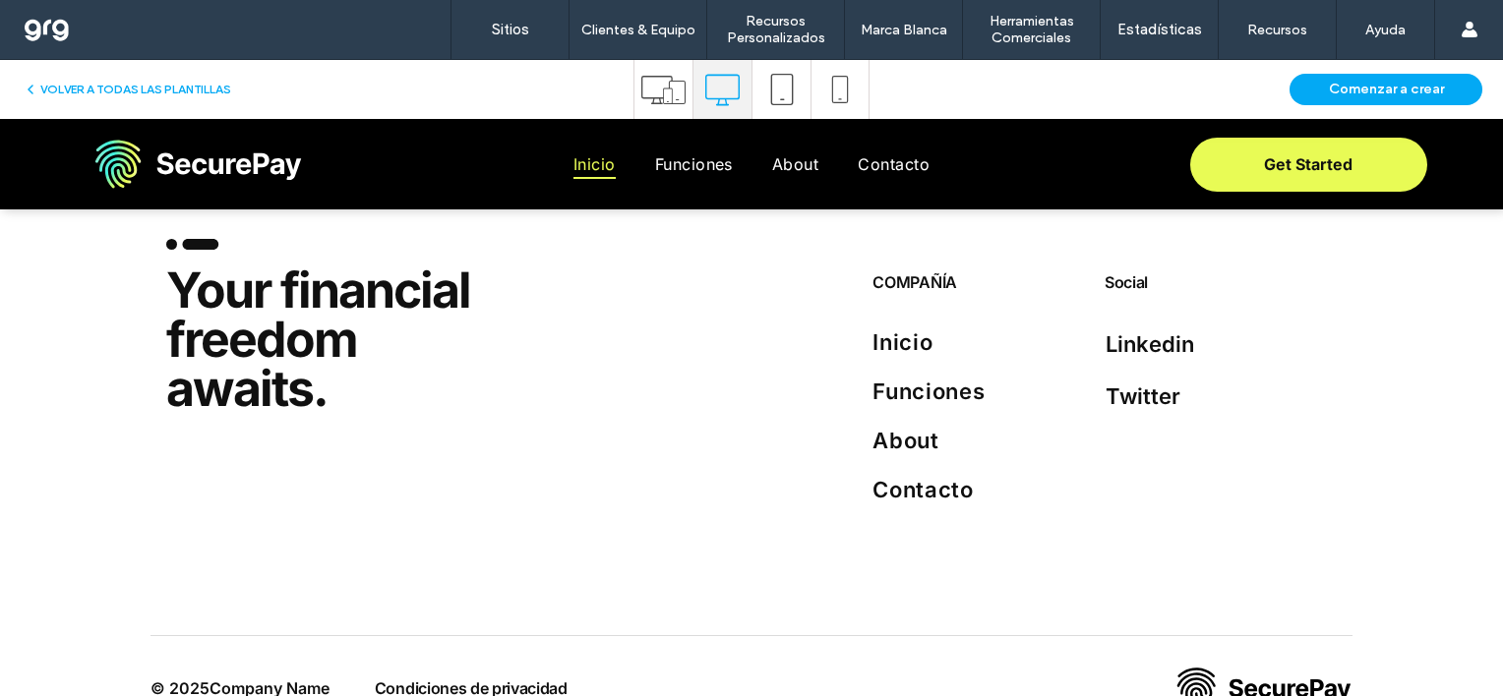
scroll to position [7198, 0]
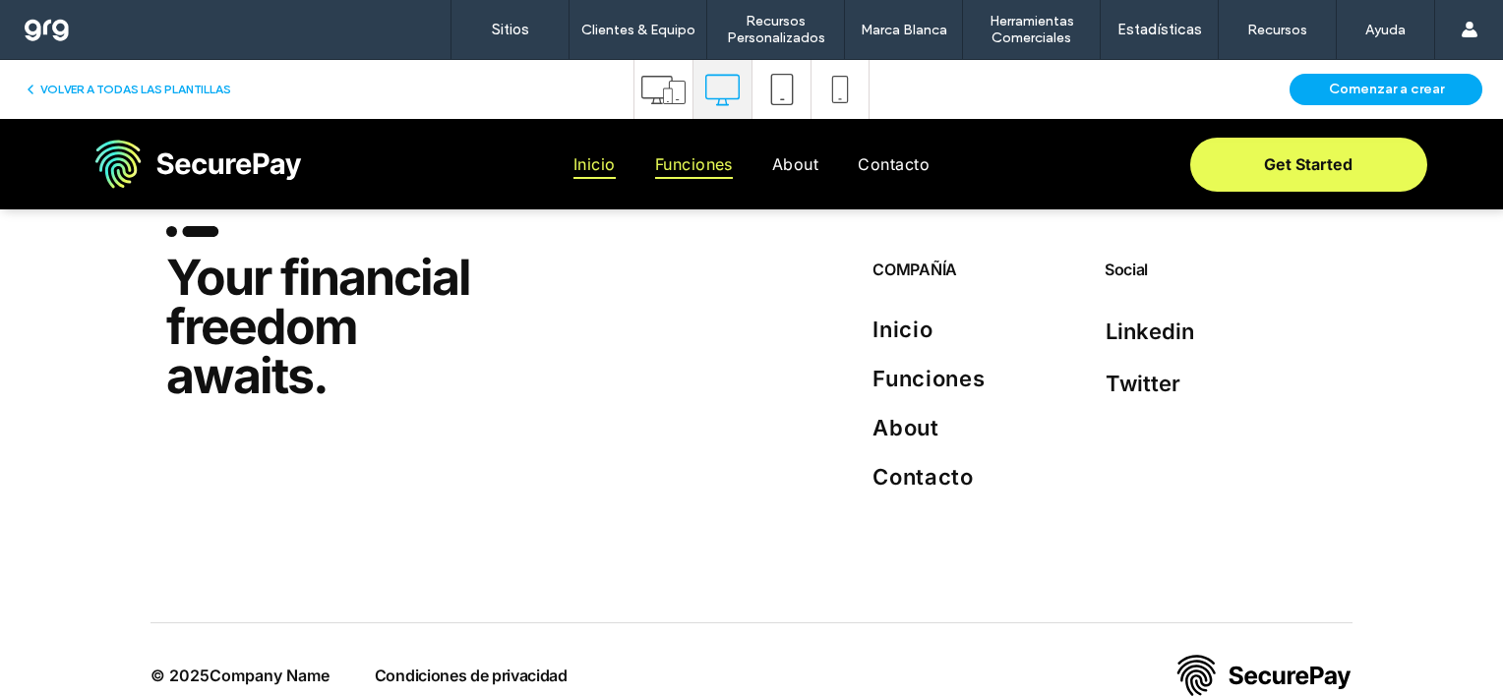
click at [688, 162] on span "Funciones" at bounding box center [694, 165] width 78 height 30
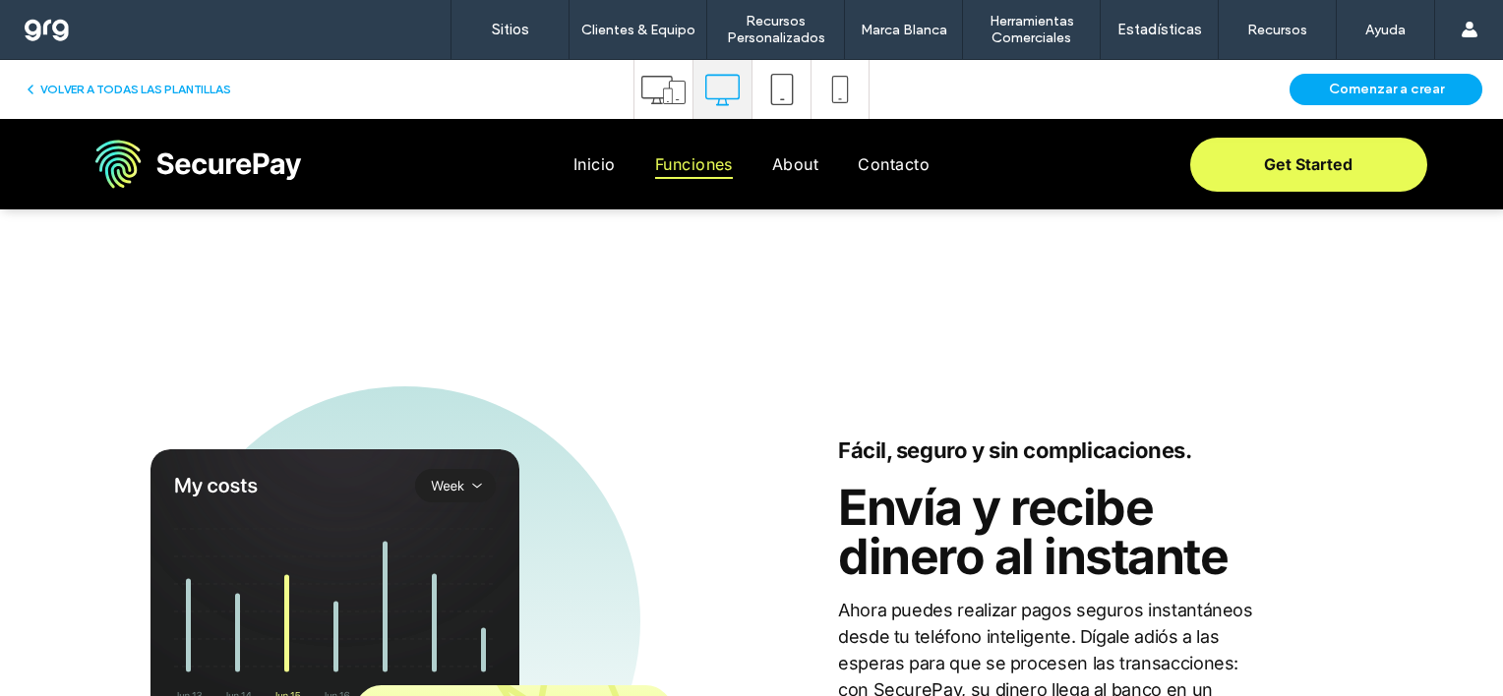
scroll to position [2038, 0]
